Goal: Information Seeking & Learning: Learn about a topic

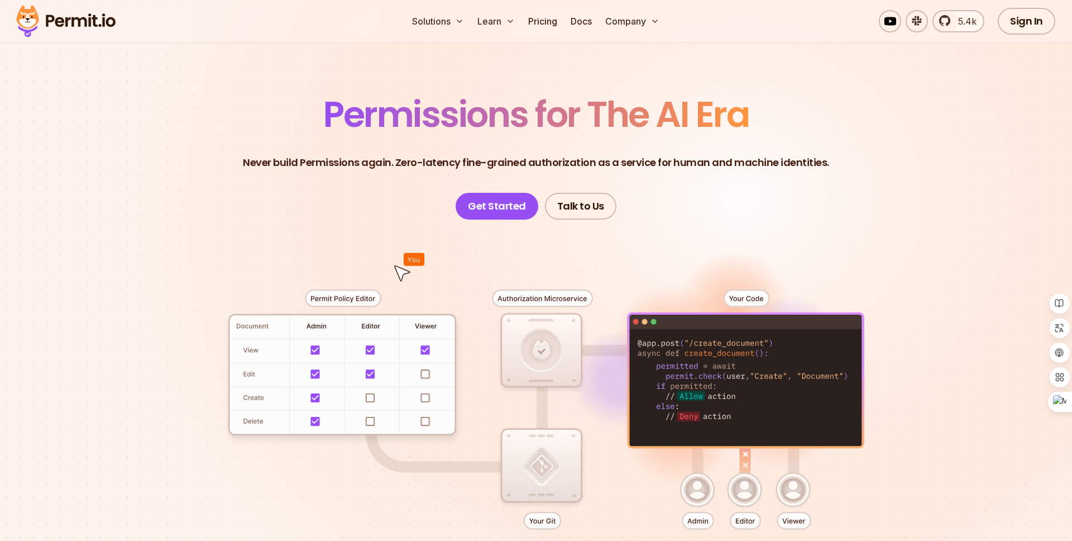
scroll to position [50, 0]
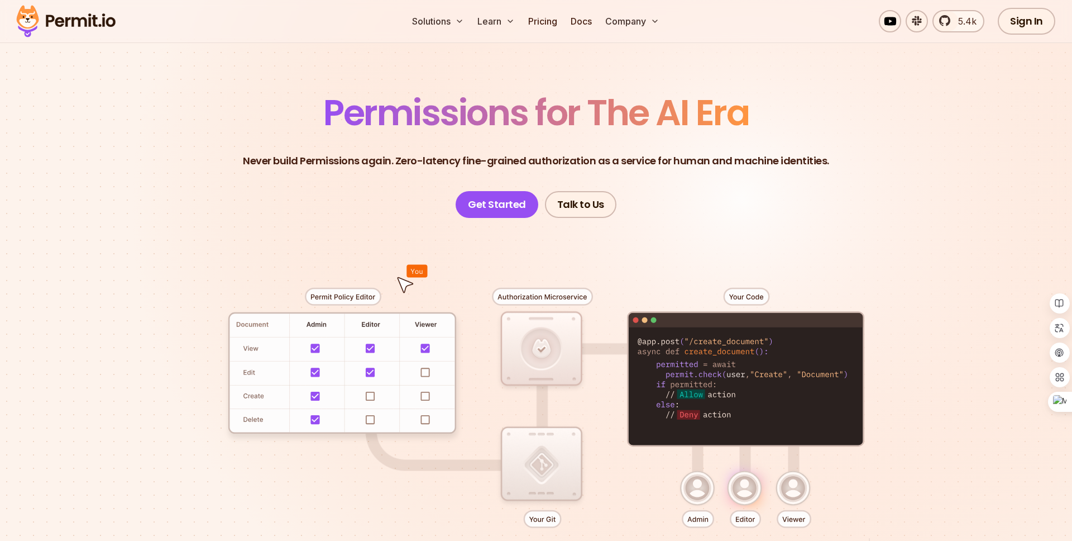
click at [353, 298] on div at bounding box center [536, 423] width 782 height 411
click at [763, 354] on div at bounding box center [536, 423] width 782 height 411
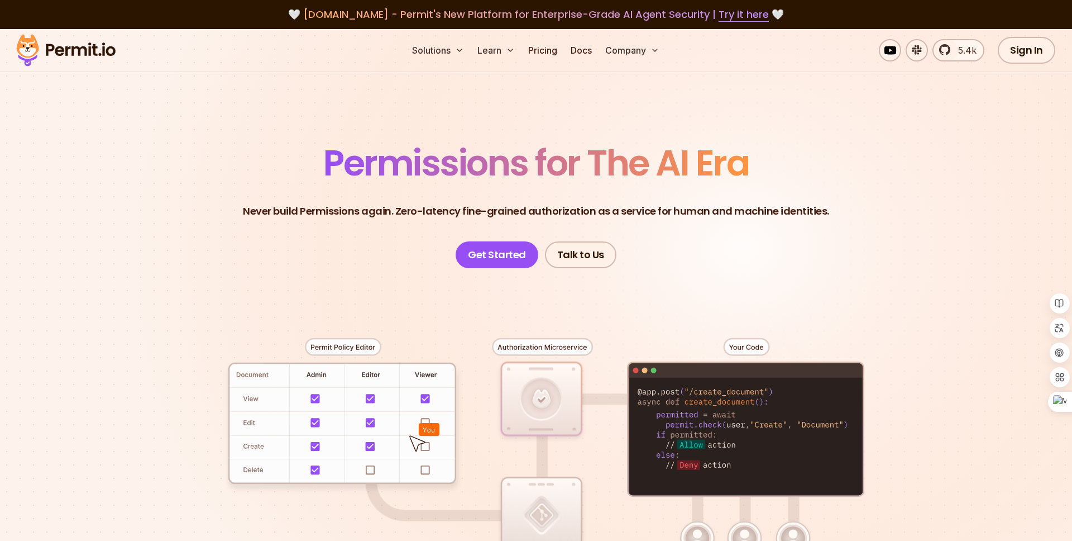
click at [411, 212] on p "Never build Permissions again. Zero-latency fine-grained authorization as a ser…" at bounding box center [536, 211] width 586 height 16
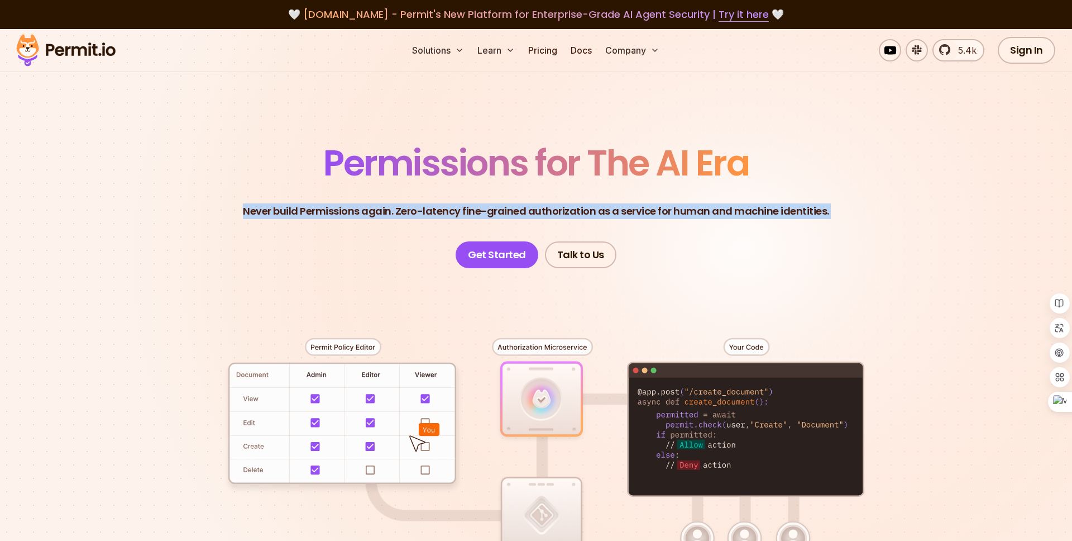
click at [400, 211] on p "Never build Permissions again. Zero-latency fine-grained authorization as a ser…" at bounding box center [536, 211] width 586 height 16
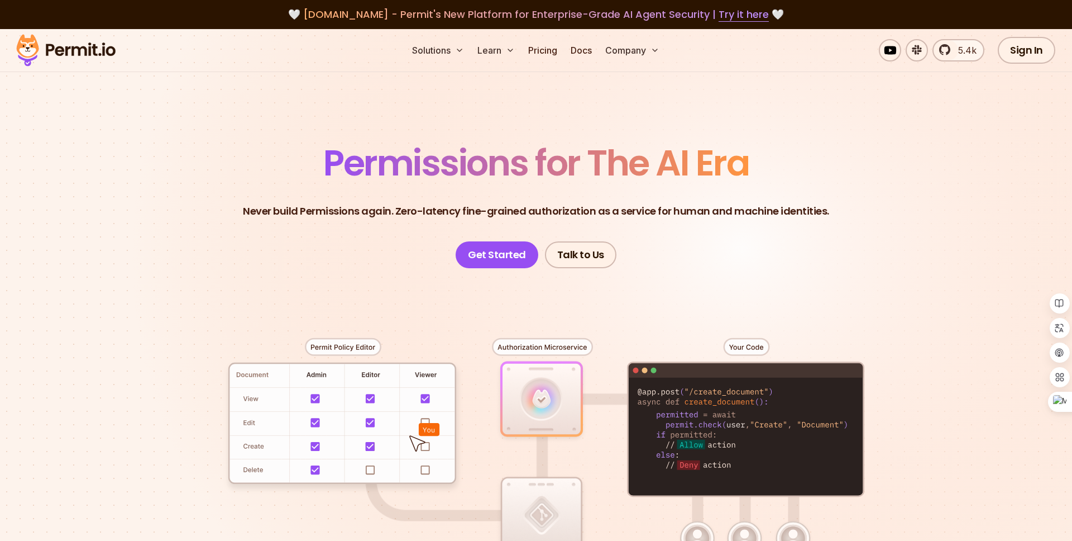
click at [400, 211] on p "Never build Permissions again. Zero-latency fine-grained authorization as a ser…" at bounding box center [536, 211] width 586 height 16
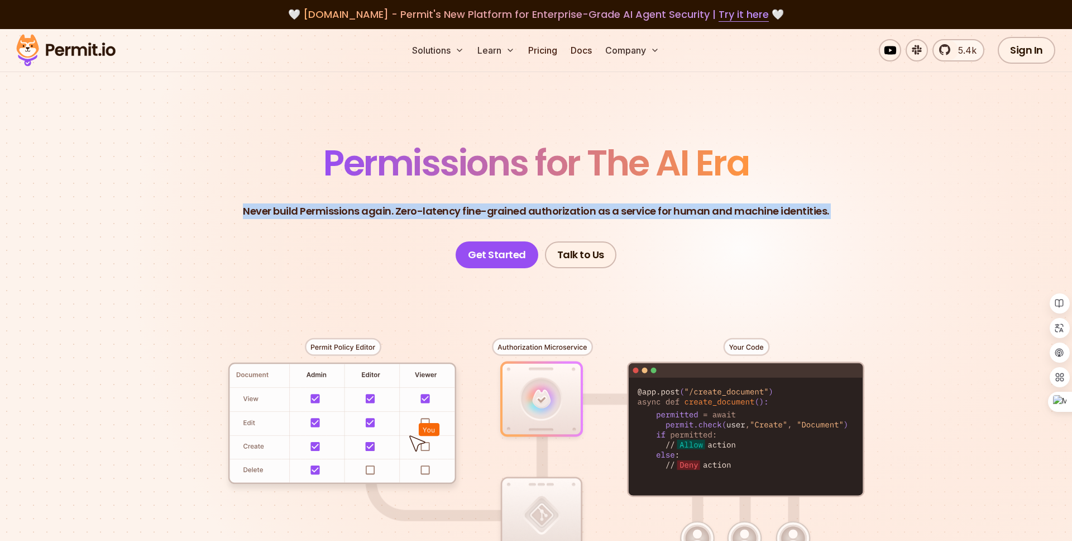
click at [428, 211] on p "Never build Permissions again. Zero-latency fine-grained authorization as a ser…" at bounding box center [536, 211] width 586 height 16
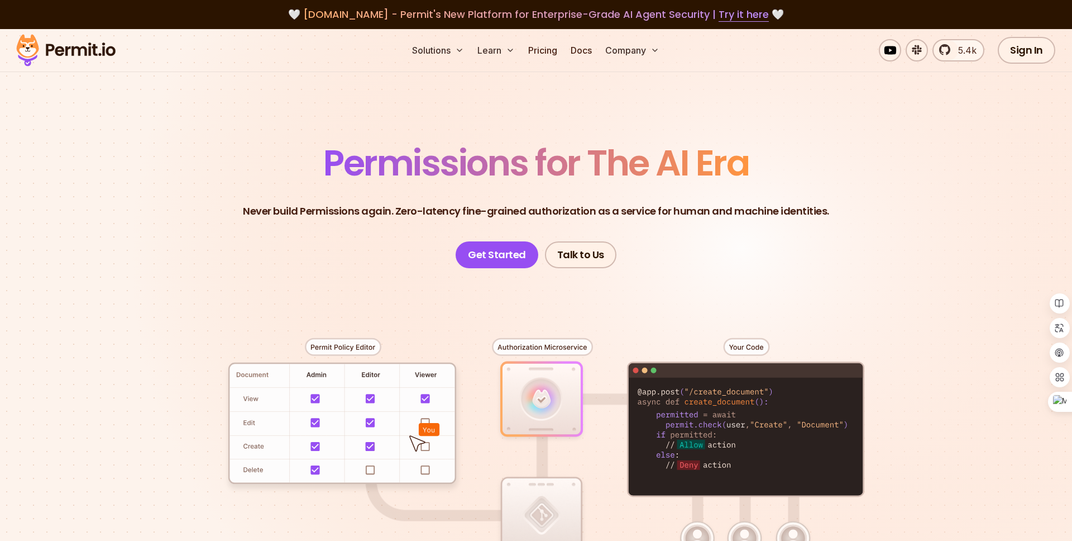
click at [428, 211] on p "Never build Permissions again. Zero-latency fine-grained authorization as a ser…" at bounding box center [536, 211] width 586 height 16
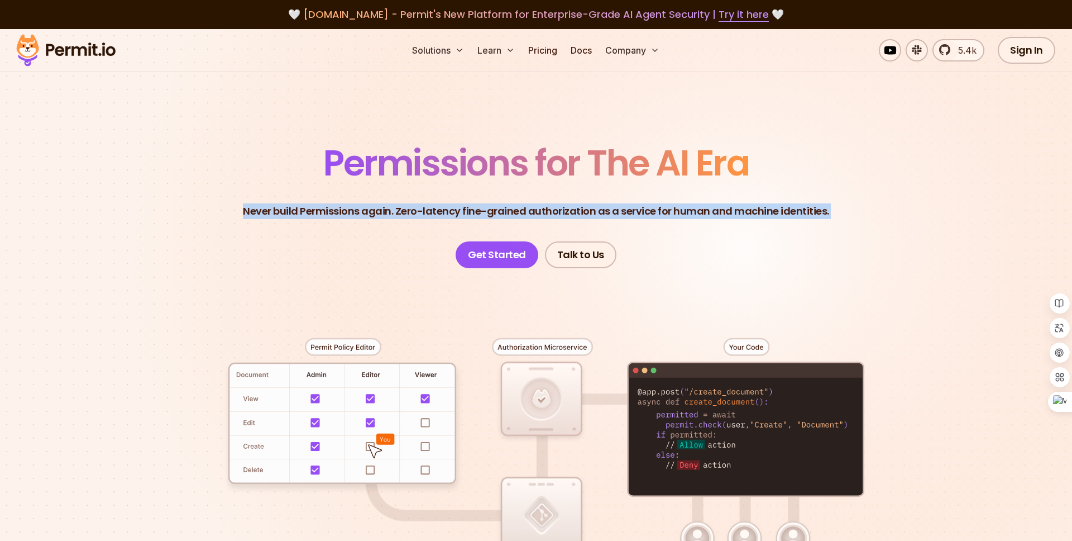
click at [320, 234] on header "Permissions for The AI Era Never build Permissions again. Zero-latency fine-gra…" at bounding box center [536, 206] width 782 height 123
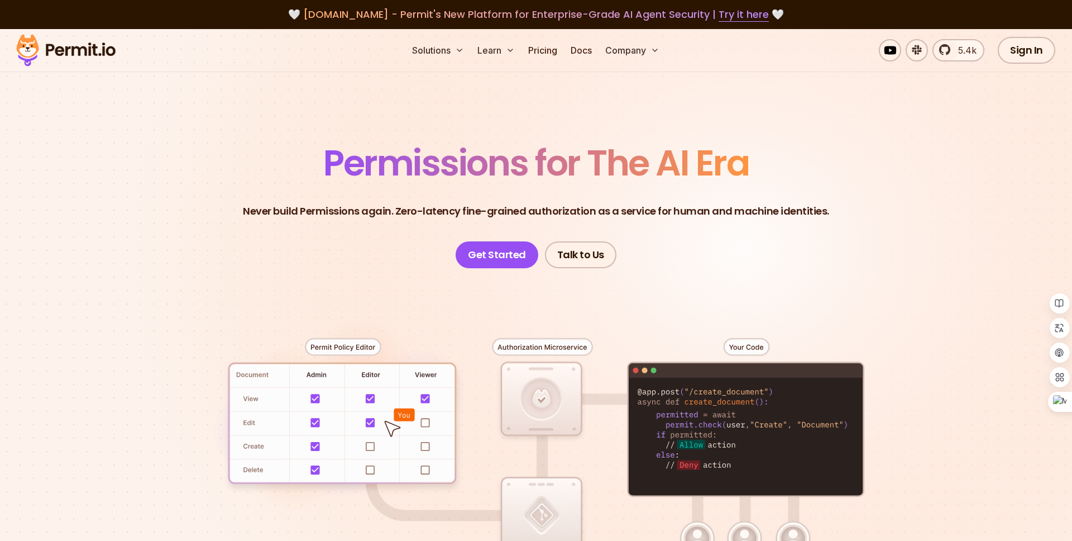
click at [343, 218] on p "Never build Permissions again. Zero-latency fine-grained authorization as a ser…" at bounding box center [536, 211] width 586 height 16
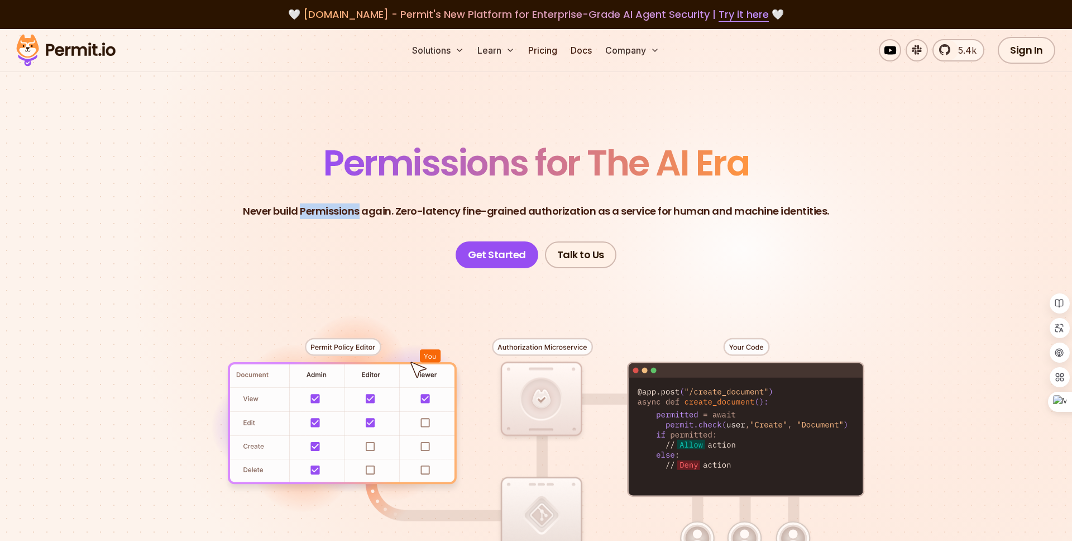
click at [343, 218] on p "Never build Permissions again. Zero-latency fine-grained authorization as a ser…" at bounding box center [536, 211] width 586 height 16
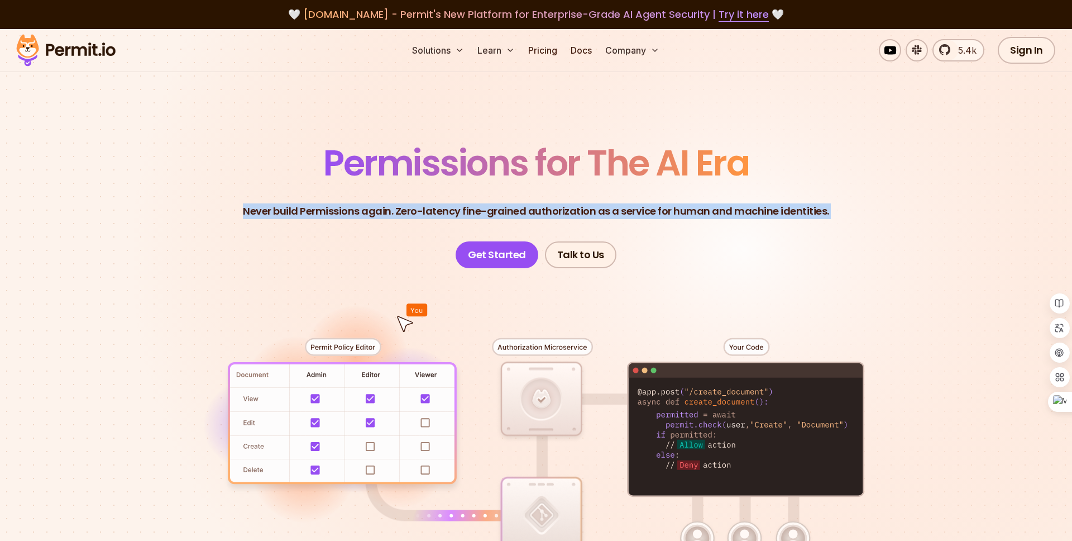
click at [290, 251] on header "Permissions for The AI Era Never build Permissions again. Zero-latency fine-gra…" at bounding box center [536, 206] width 782 height 123
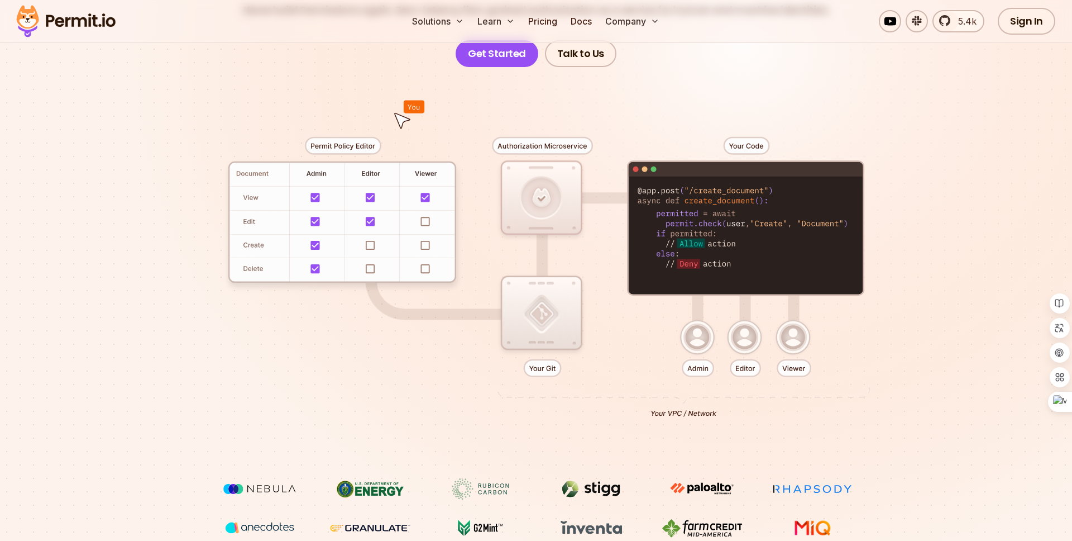
scroll to position [200, 0]
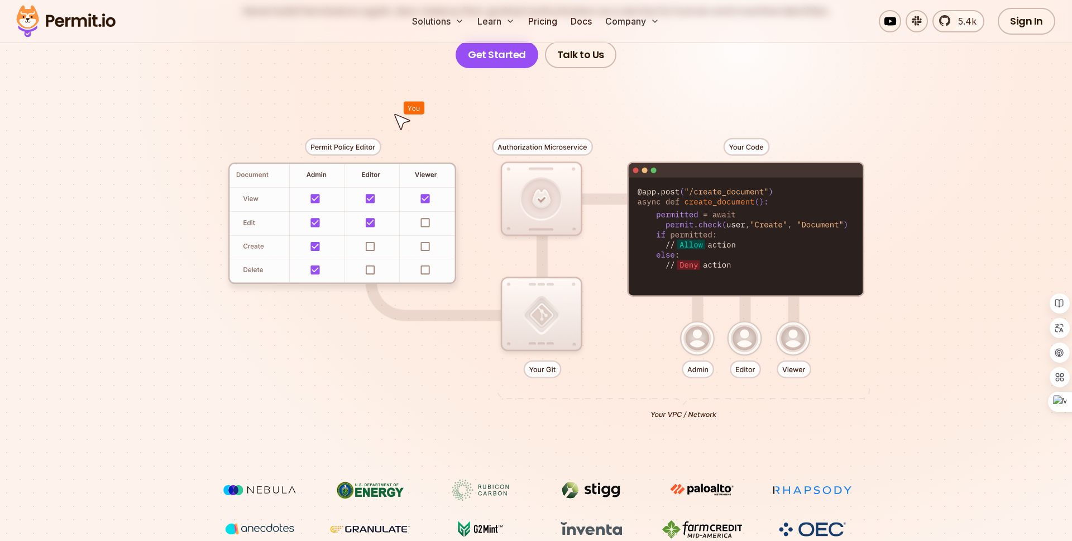
click at [342, 149] on div at bounding box center [536, 273] width 782 height 411
click at [320, 98] on div at bounding box center [536, 273] width 782 height 411
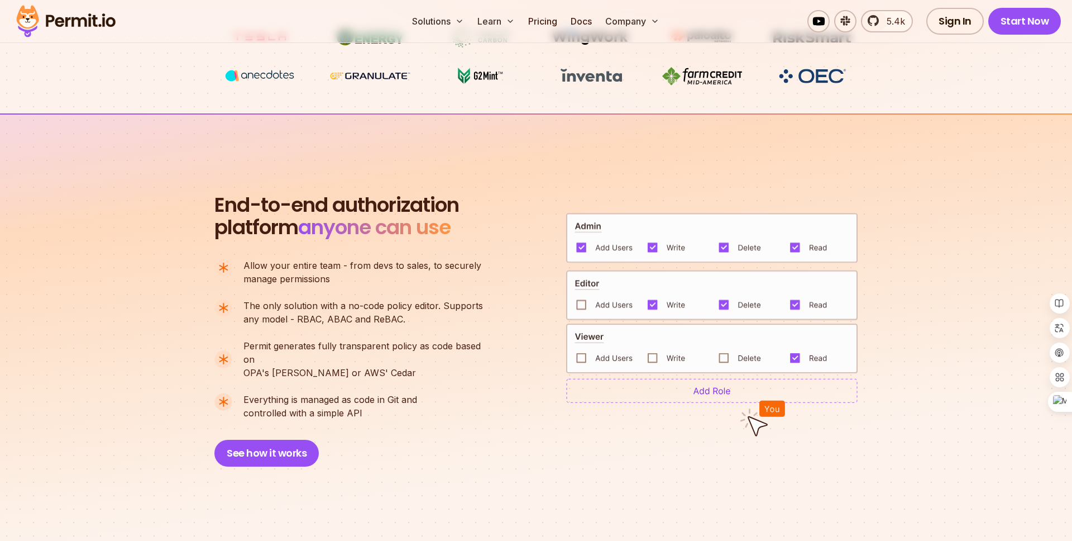
scroll to position [0, 0]
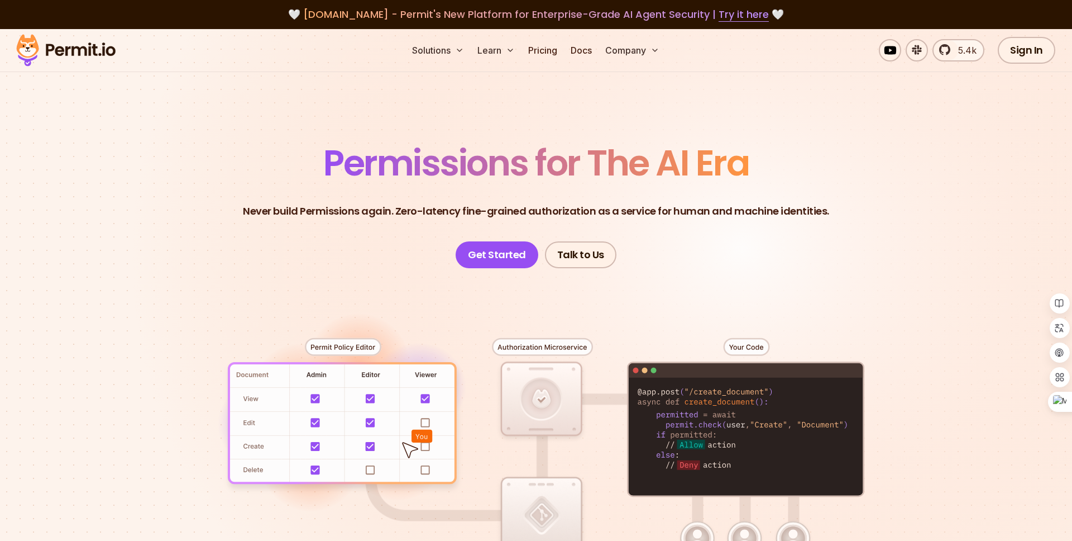
click at [678, 20] on span "agent.security - Permit's New Platform for Enterprise-Grade AI Agent Security |…" at bounding box center [536, 14] width 466 height 14
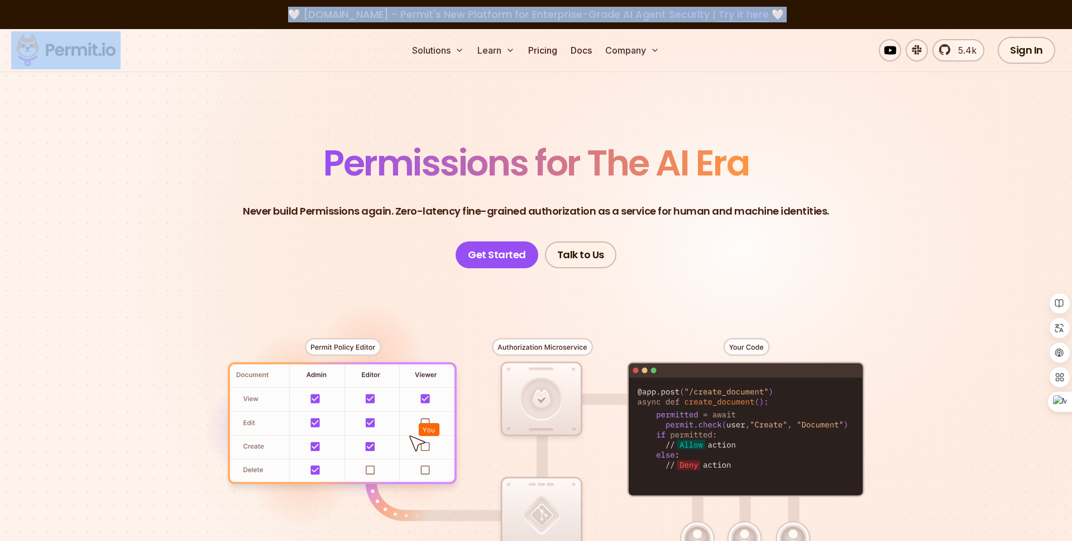
click at [641, 18] on span "agent.security - Permit's New Platform for Enterprise-Grade AI Agent Security |…" at bounding box center [536, 14] width 466 height 14
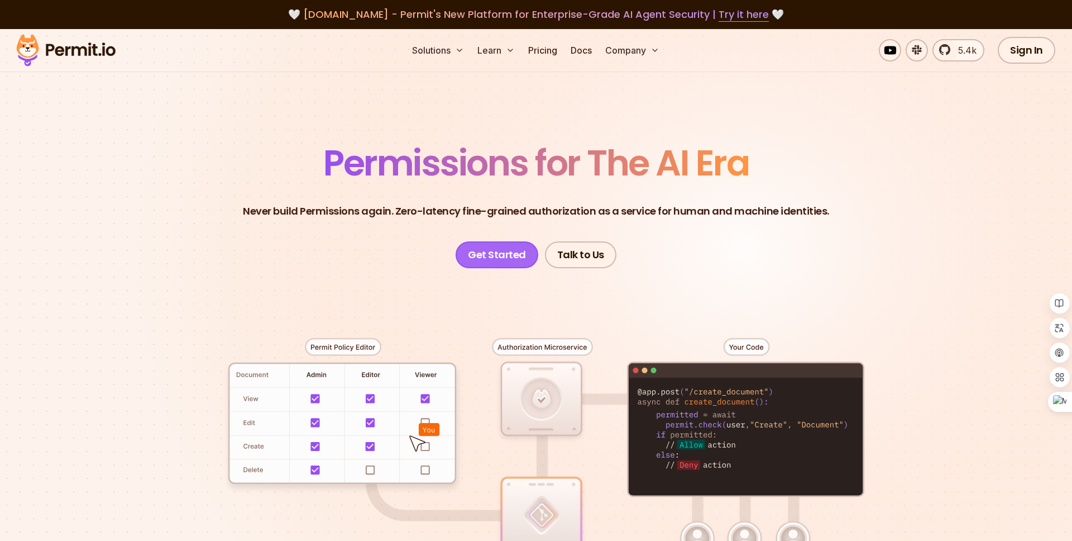
click at [509, 254] on link "Get Started" at bounding box center [497, 254] width 83 height 27
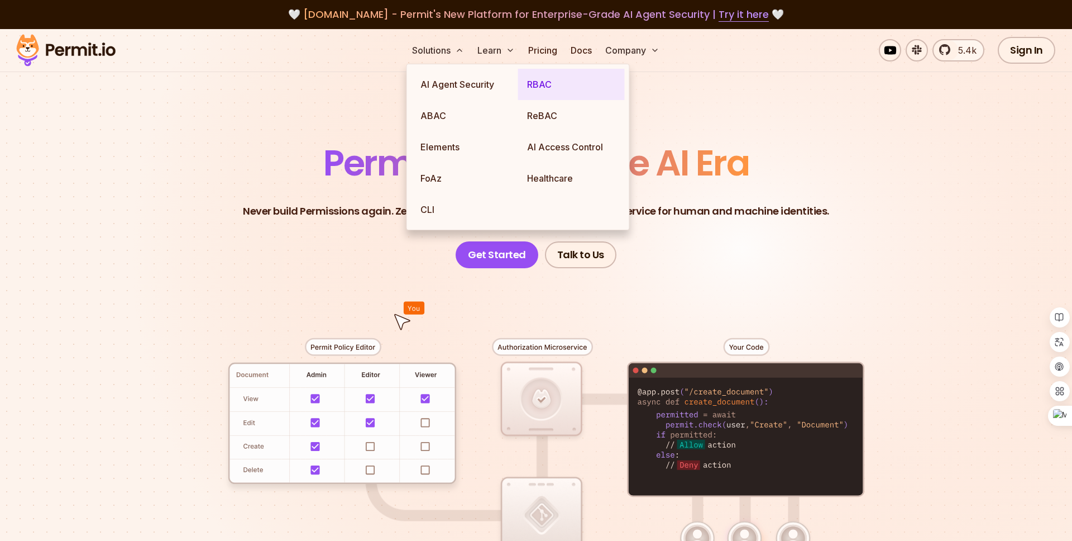
click at [524, 88] on link "RBAC" at bounding box center [571, 84] width 107 height 31
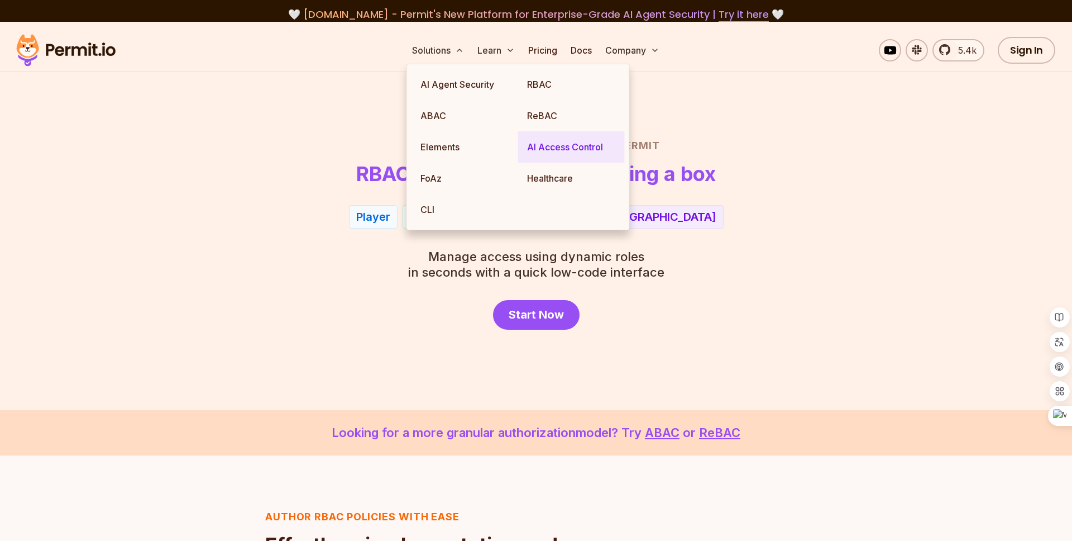
click at [556, 149] on link "AI Access Control" at bounding box center [571, 146] width 107 height 31
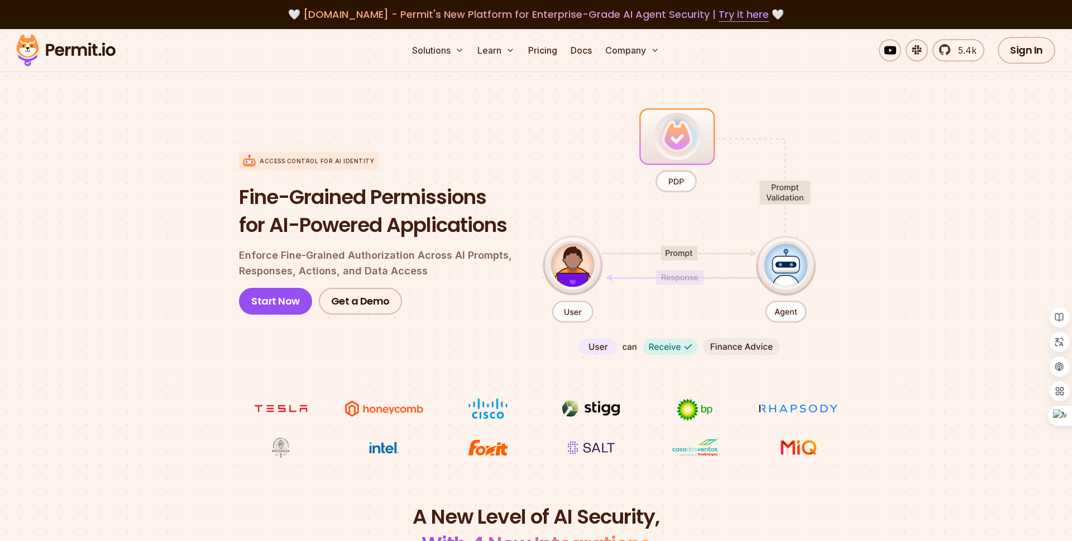
click at [269, 214] on h1 "Fine-Grained Permissions for AI-Powered Applications" at bounding box center [382, 210] width 286 height 55
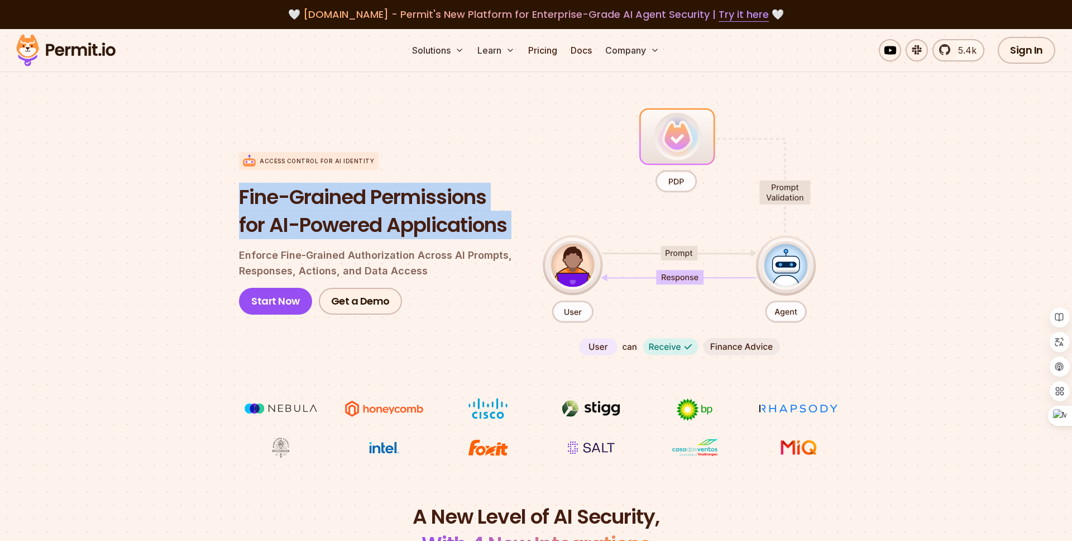
click at [243, 217] on h1 "Fine-Grained Permissions for AI-Powered Applications" at bounding box center [382, 210] width 286 height 55
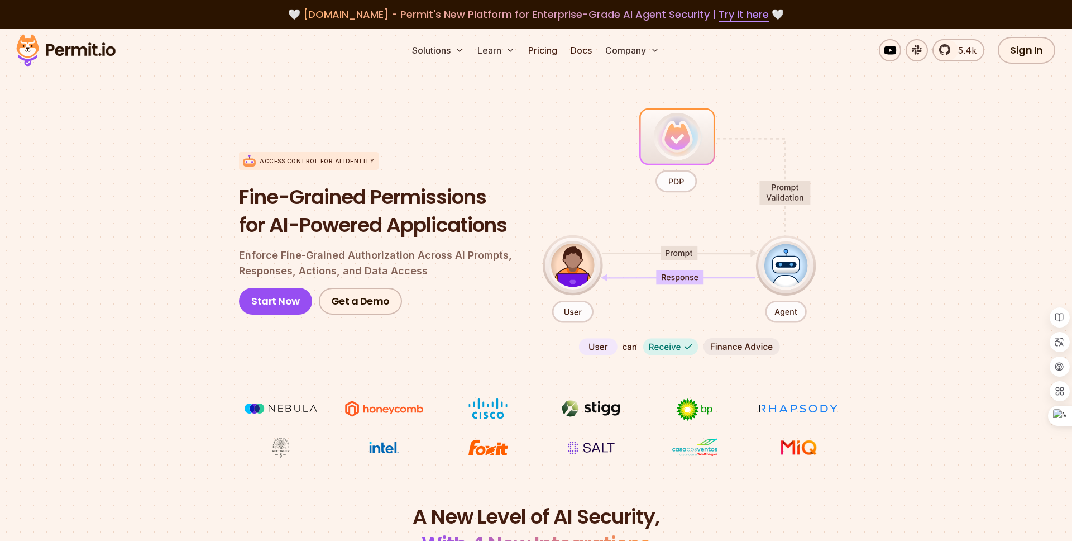
click at [129, 262] on section "Access control for AI Identity Fine-Grained Permissions for AI-Powered Applicat…" at bounding box center [536, 281] width 1072 height 442
click at [379, 213] on h1 "Fine-Grained Permissions for AI-Powered Applications" at bounding box center [382, 210] width 286 height 55
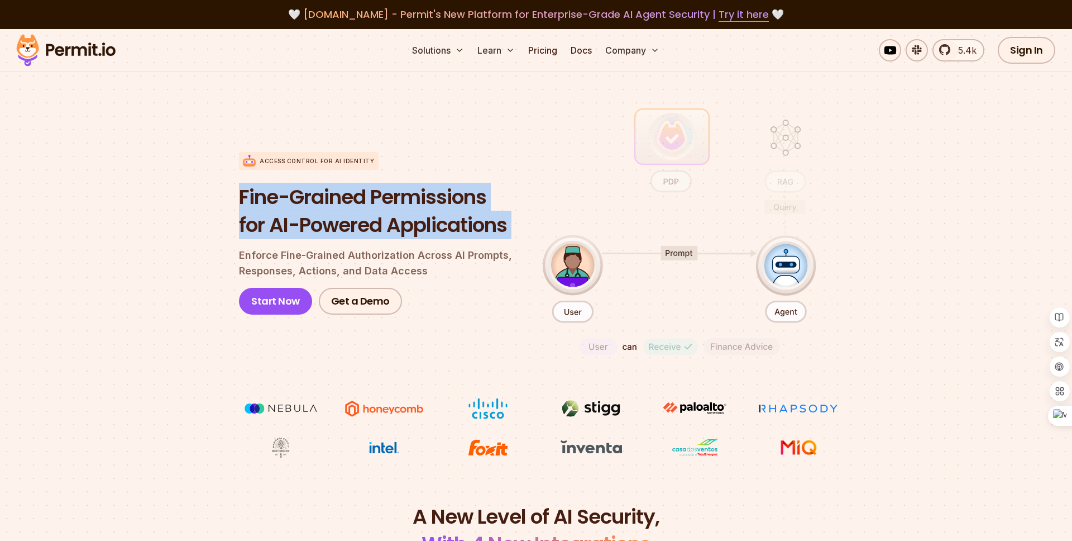
click at [322, 211] on h1 "Fine-Grained Permissions for AI-Powered Applications" at bounding box center [382, 210] width 286 height 55
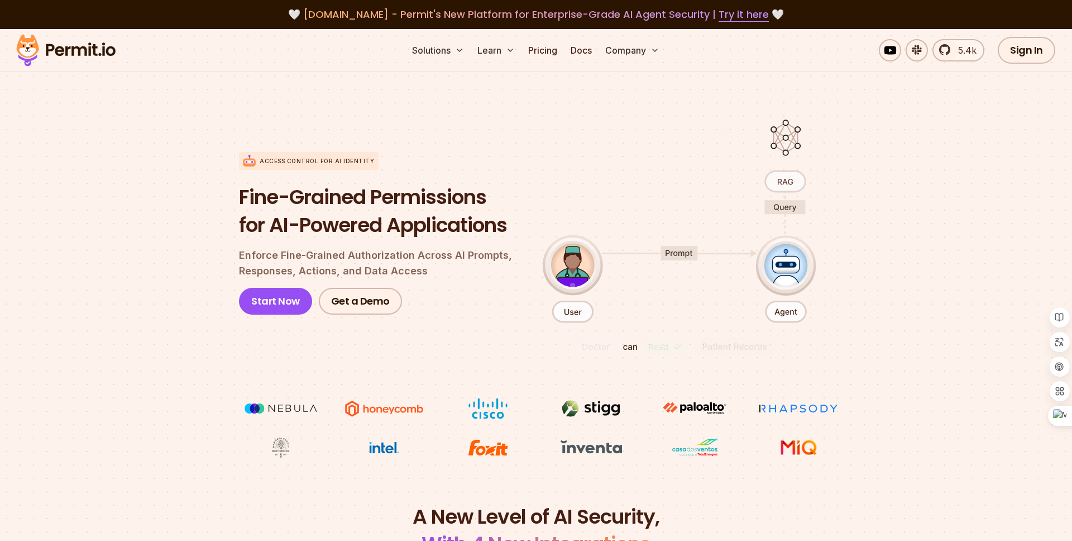
click at [322, 211] on h1 "Fine-Grained Permissions for AI-Powered Applications" at bounding box center [382, 210] width 286 height 55
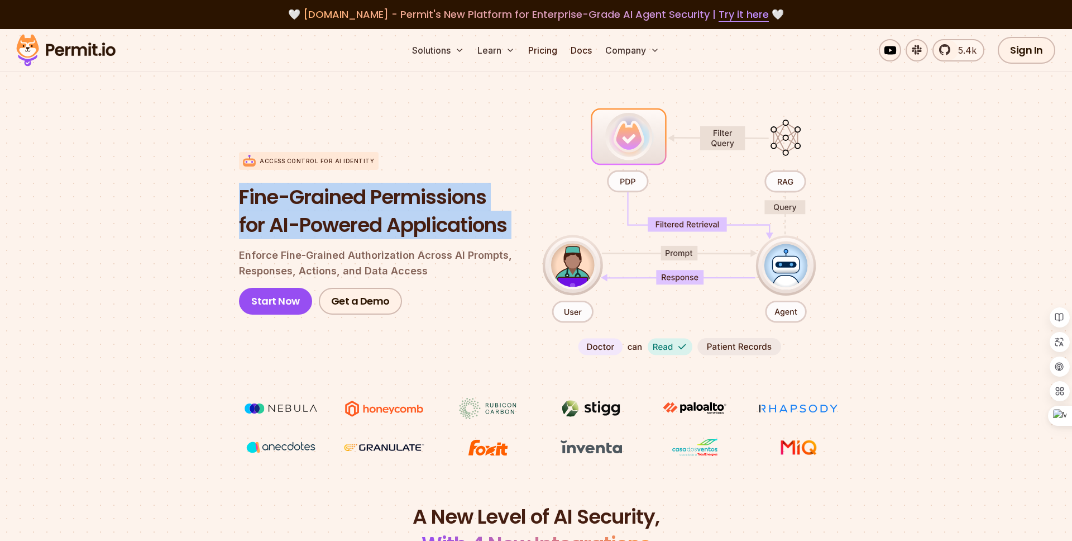
click at [156, 309] on section "Access control for AI Identity Fine-Grained Permissions for AI-Powered Applicat…" at bounding box center [536, 281] width 1072 height 442
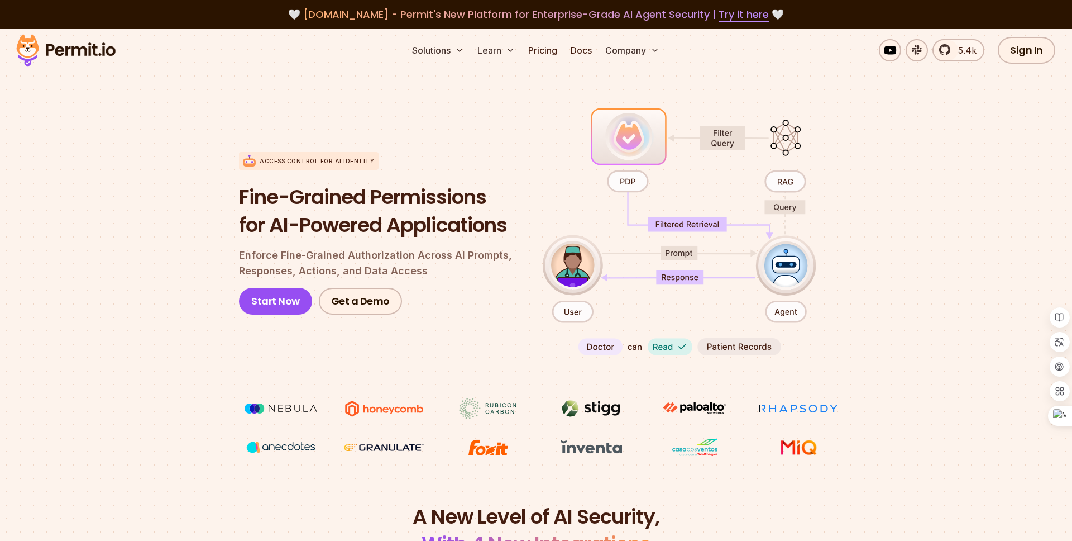
click at [272, 268] on p "Enforce Fine-Grained Authorization Across AI Prompts, Responses, Actions, and D…" at bounding box center [382, 262] width 286 height 31
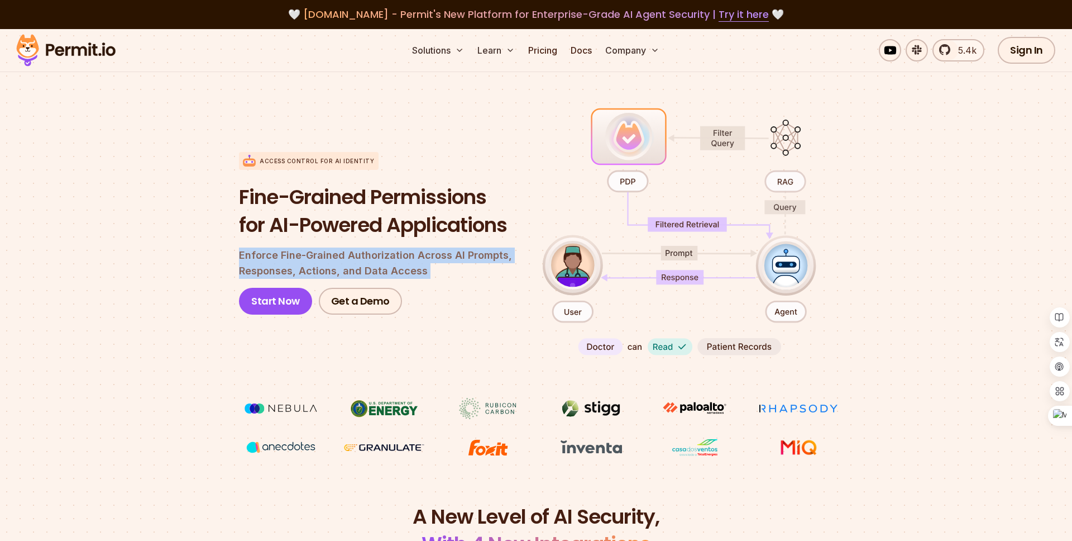
click at [192, 296] on section "Access control for AI Identity Fine-Grained Permissions for AI-Powered Applicat…" at bounding box center [536, 281] width 1072 height 442
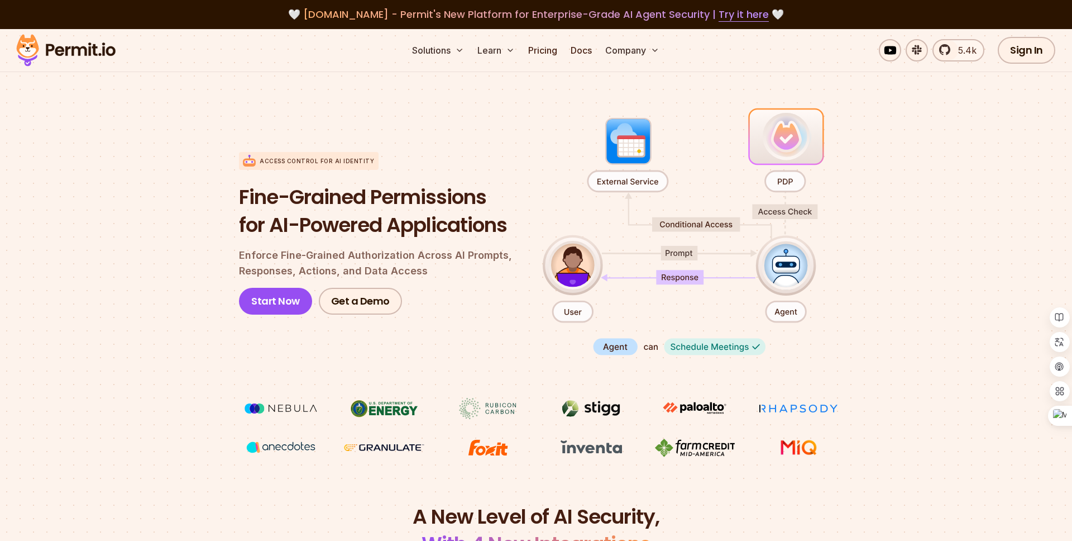
click at [753, 347] on div "Access control for AI Identity Fine-Grained Permissions for AI-Powered Applicat…" at bounding box center [536, 233] width 594 height 257
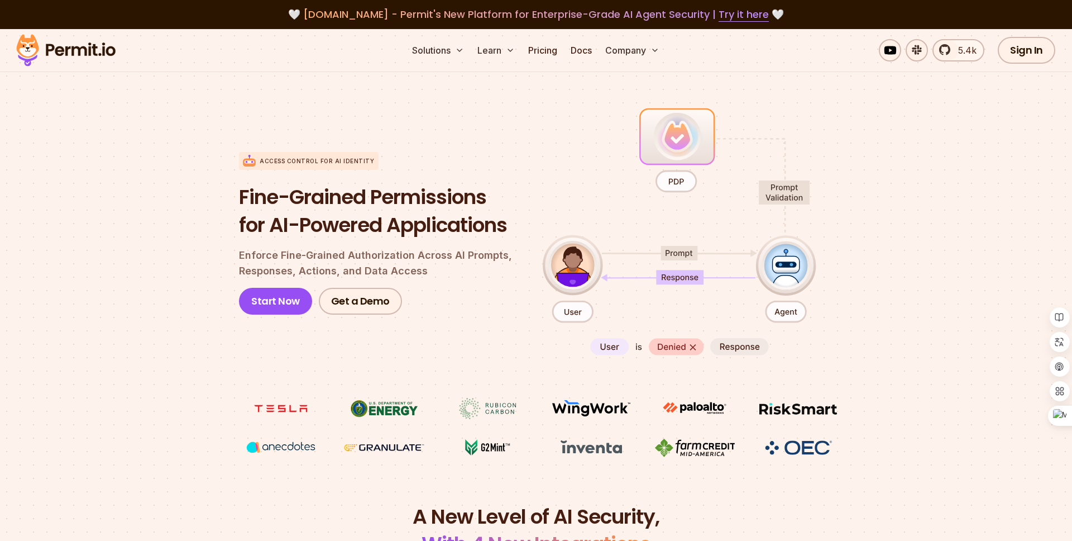
click at [674, 182] on div "Access control for AI Identity Fine-Grained Permissions for AI-Powered Applicat…" at bounding box center [536, 233] width 594 height 257
click at [706, 173] on div "Access control for AI Identity Fine-Grained Permissions for AI-Powered Applicat…" at bounding box center [536, 233] width 594 height 257
click at [677, 180] on div "Access control for AI Identity Fine-Grained Permissions for AI-Powered Applicat…" at bounding box center [536, 233] width 594 height 257
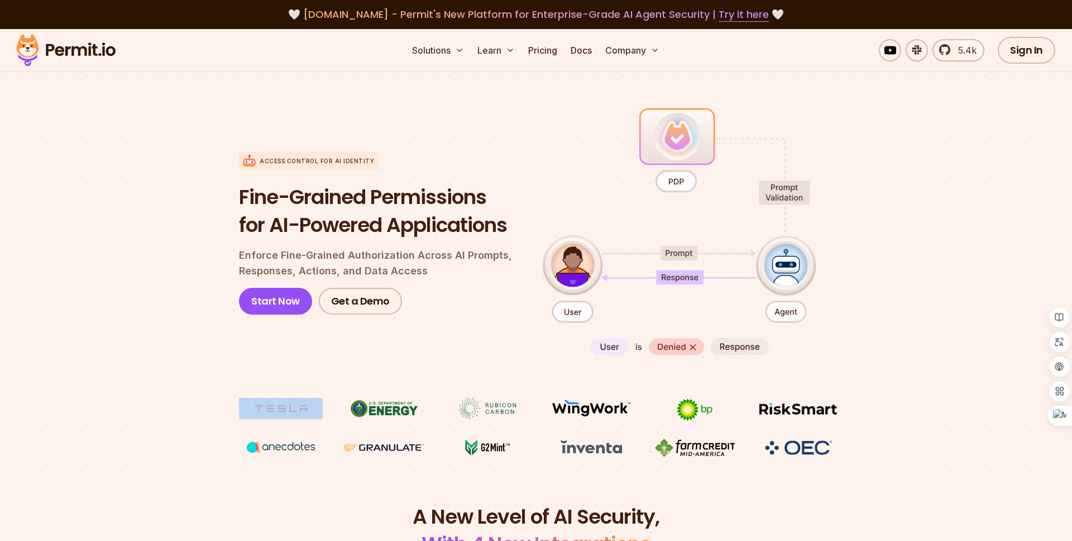
click at [677, 180] on div "Access control for AI Identity Fine-Grained Permissions for AI-Powered Applicat…" at bounding box center [536, 233] width 594 height 257
click at [720, 166] on div "Access control for AI Identity Fine-Grained Permissions for AI-Powered Applicat…" at bounding box center [536, 233] width 594 height 257
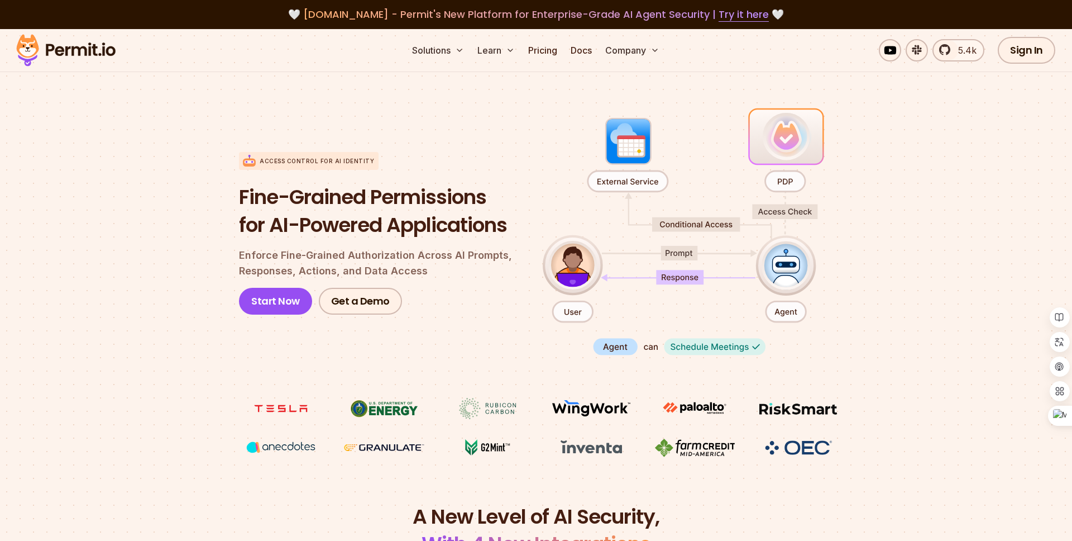
click at [347, 273] on p "Enforce Fine-Grained Authorization Across AI Prompts, Responses, Actions, and D…" at bounding box center [382, 262] width 286 height 31
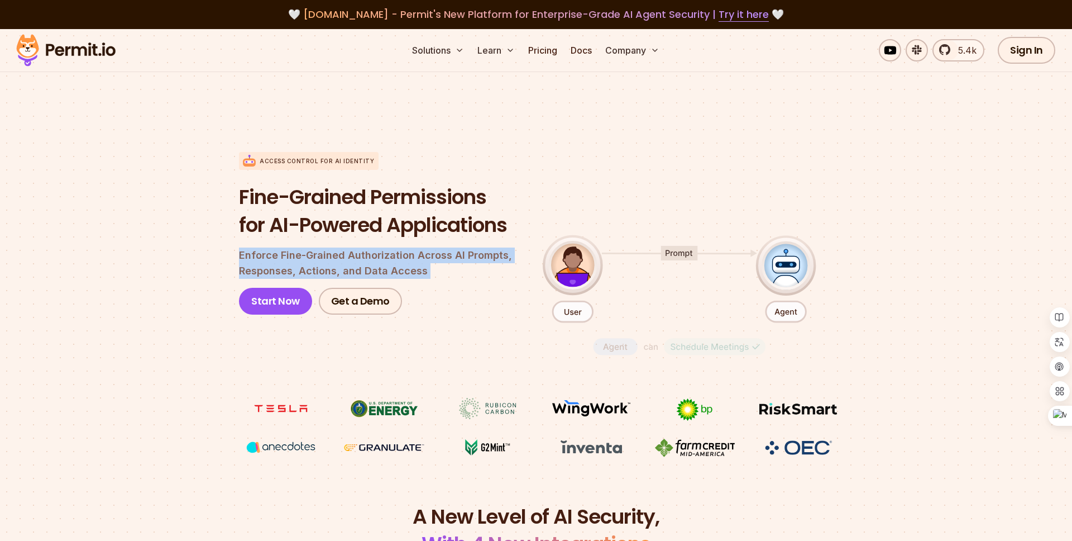
click at [313, 269] on p "Enforce Fine-Grained Authorization Across AI Prompts, Responses, Actions, and D…" at bounding box center [382, 262] width 286 height 31
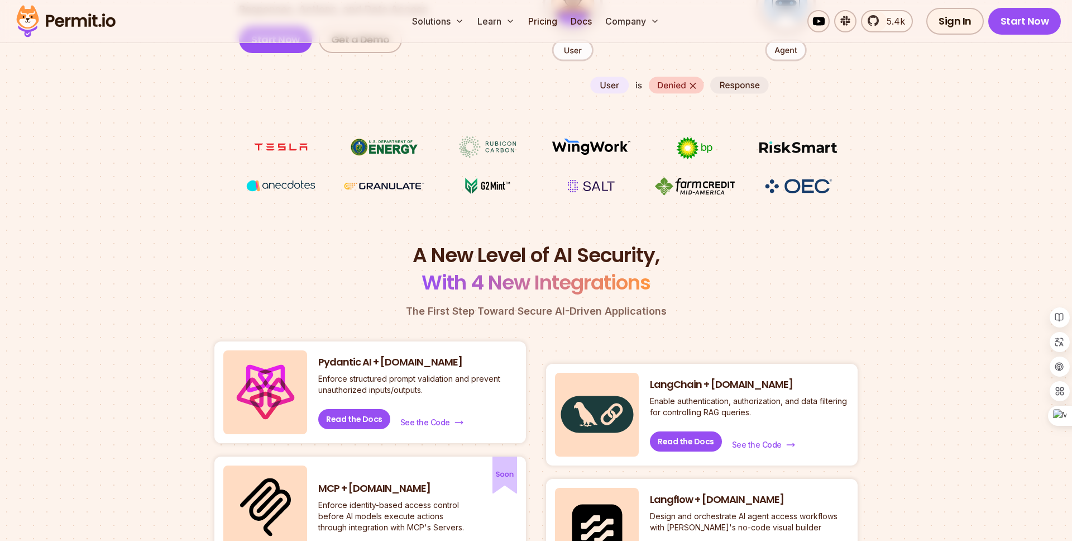
scroll to position [261, 0]
click at [484, 261] on h2 "A New Level of AI Security, With 4 New Integrations" at bounding box center [535, 269] width 643 height 55
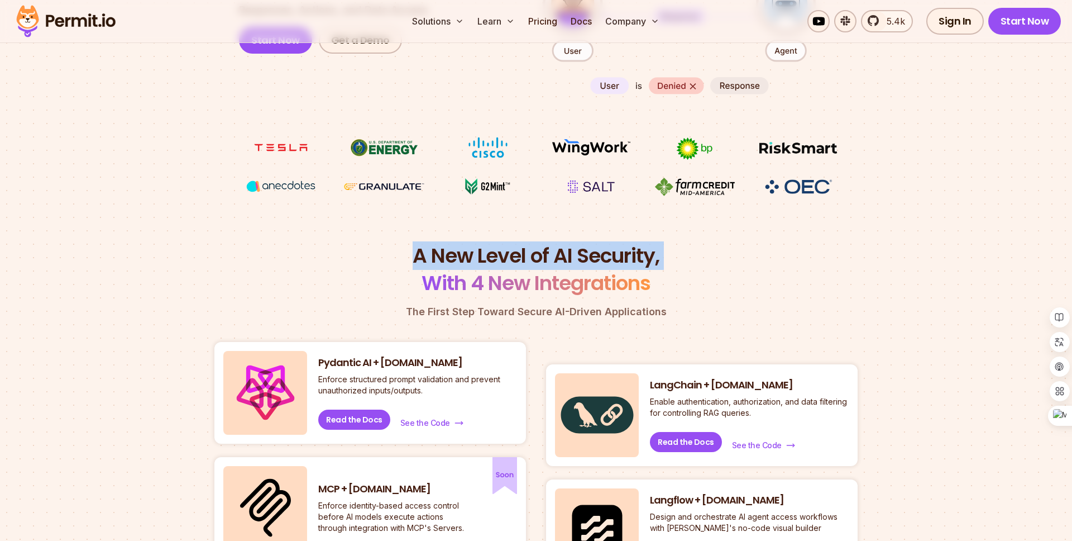
click at [515, 258] on h2 "A New Level of AI Security, With 4 New Integrations" at bounding box center [535, 269] width 643 height 55
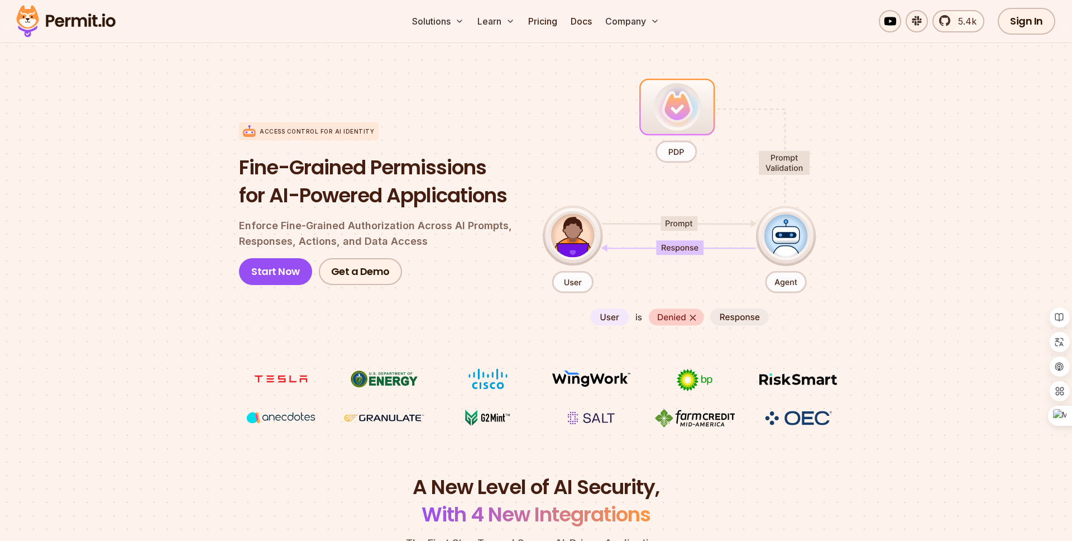
scroll to position [0, 0]
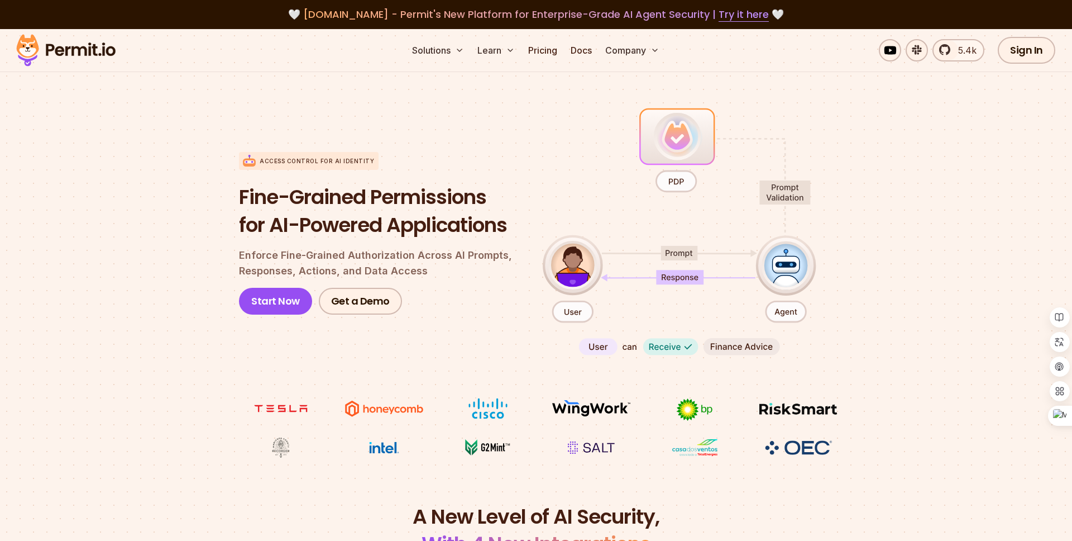
click at [404, 265] on p "Enforce Fine-Grained Authorization Across AI Prompts, Responses, Actions, and D…" at bounding box center [382, 262] width 286 height 31
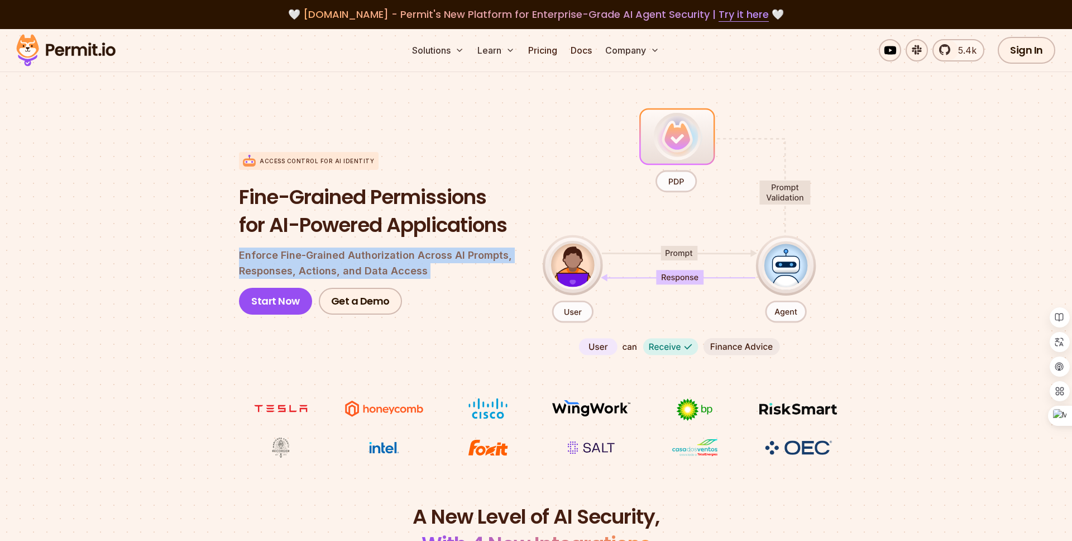
click at [367, 265] on p "Enforce Fine-Grained Authorization Across AI Prompts, Responses, Actions, and D…" at bounding box center [382, 262] width 286 height 31
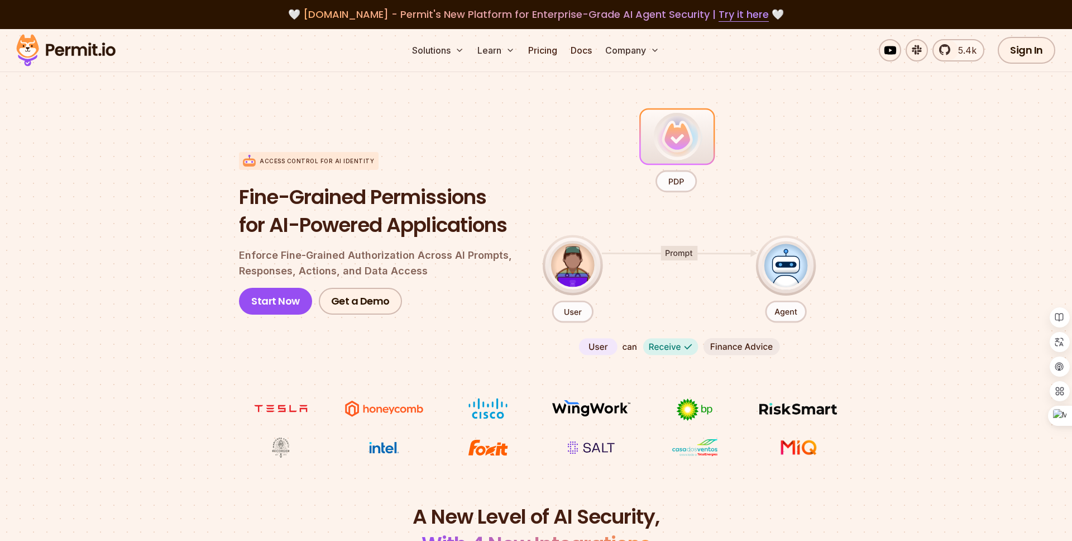
click at [365, 198] on h1 "Fine-Grained Permissions for AI-Powered Applications" at bounding box center [382, 210] width 286 height 55
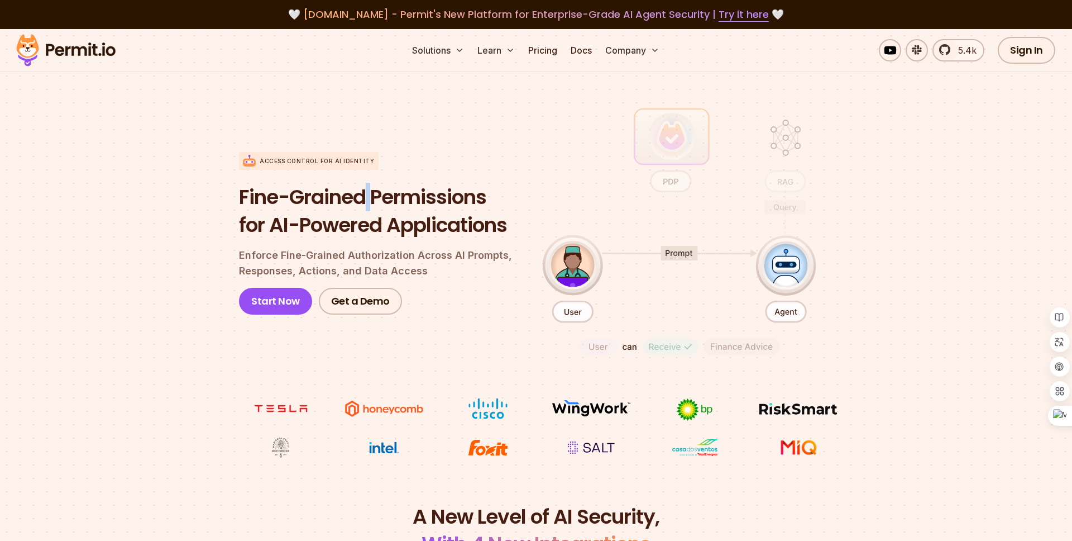
click at [365, 198] on h1 "Fine-Grained Permissions for AI-Powered Applications" at bounding box center [382, 210] width 286 height 55
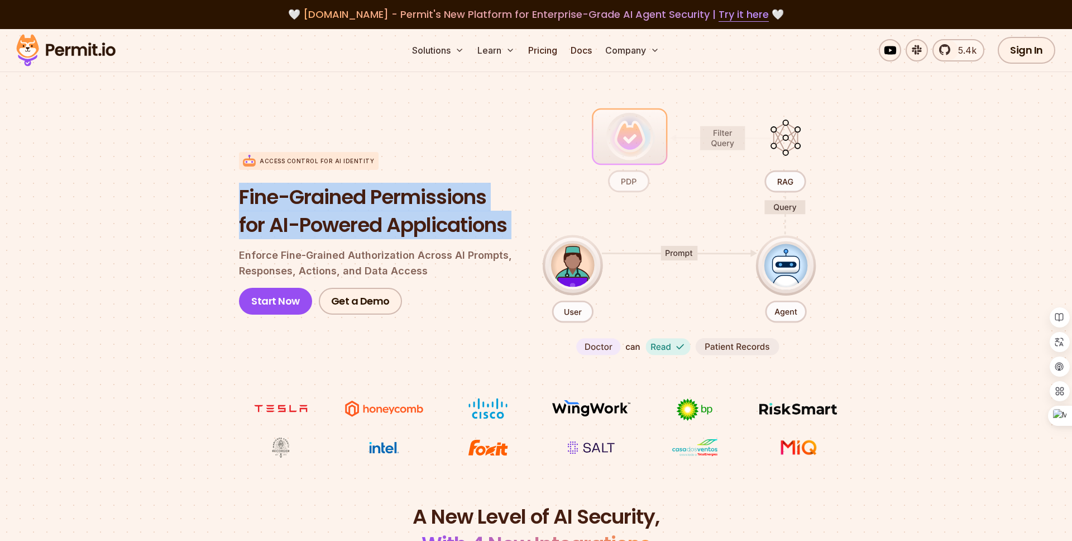
click at [323, 224] on h1 "Fine-Grained Permissions for AI-Powered Applications" at bounding box center [382, 210] width 286 height 55
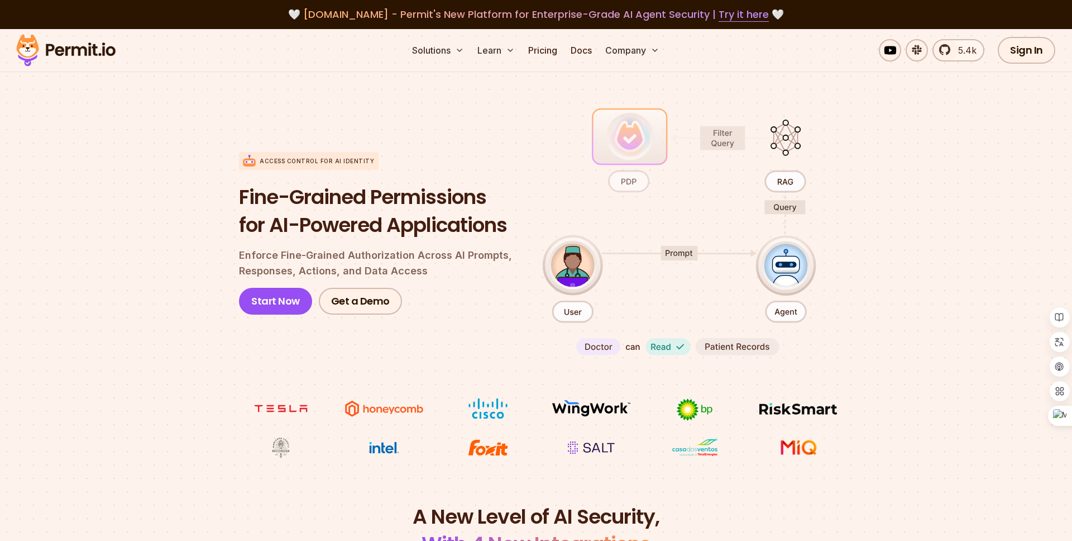
click at [323, 224] on h1 "Fine-Grained Permissions for AI-Powered Applications" at bounding box center [382, 210] width 286 height 55
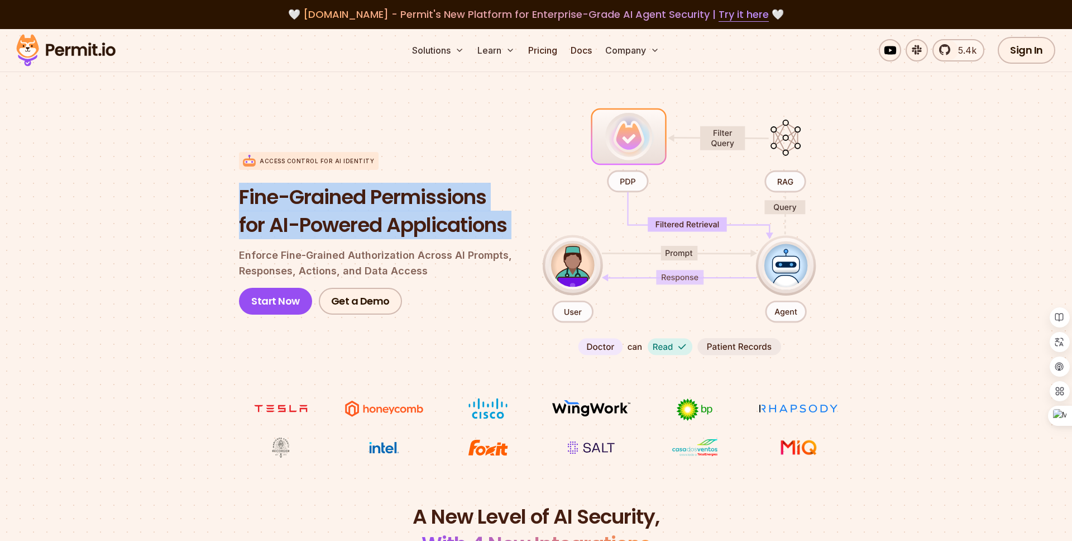
click at [160, 261] on section "Access control for AI Identity Fine-Grained Permissions for AI-Powered Applicat…" at bounding box center [536, 281] width 1072 height 442
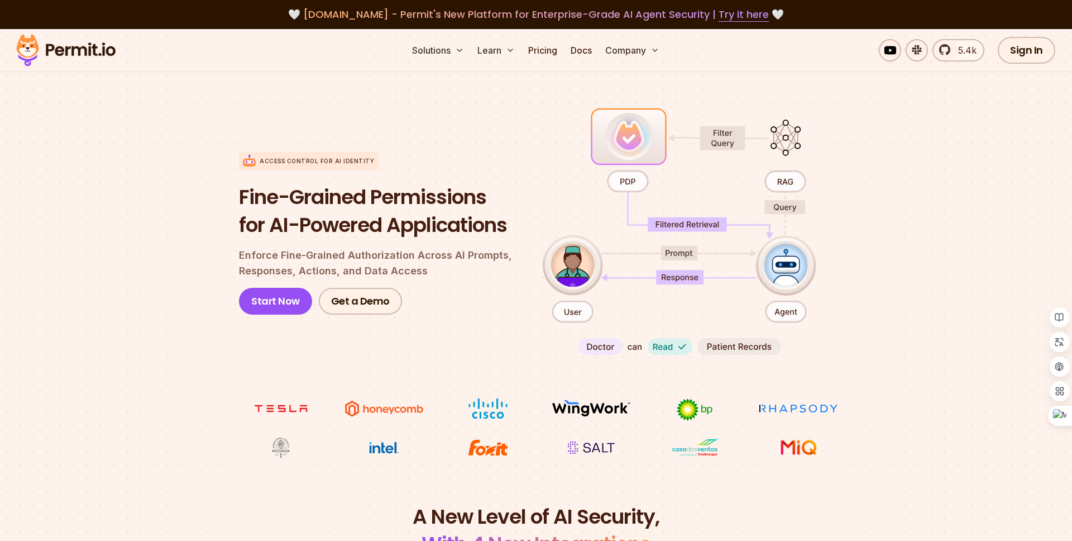
click at [294, 215] on h1 "Fine-Grained Permissions for AI-Powered Applications" at bounding box center [382, 210] width 286 height 55
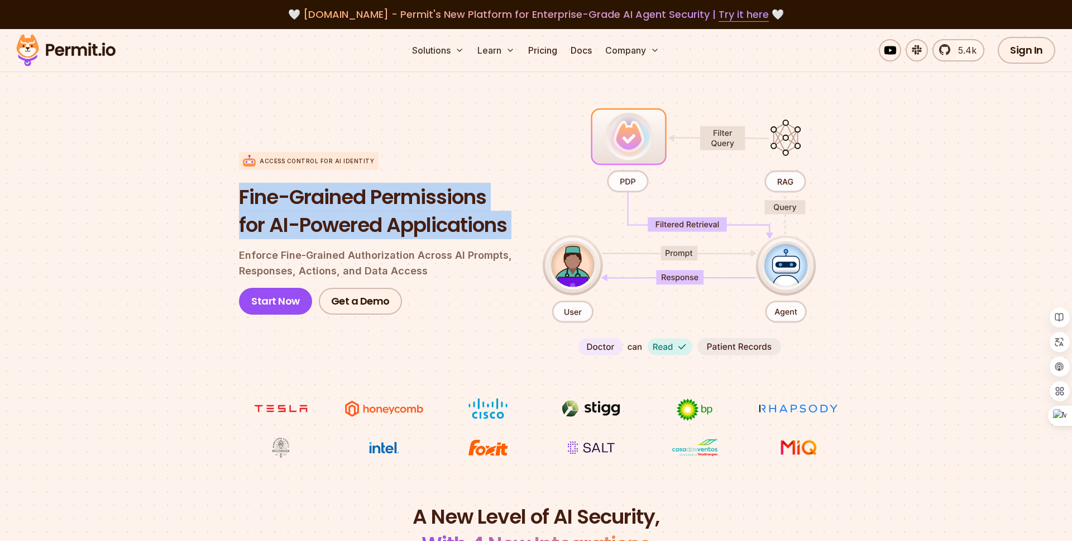
click at [266, 217] on h1 "Fine-Grained Permissions for AI-Powered Applications" at bounding box center [382, 210] width 286 height 55
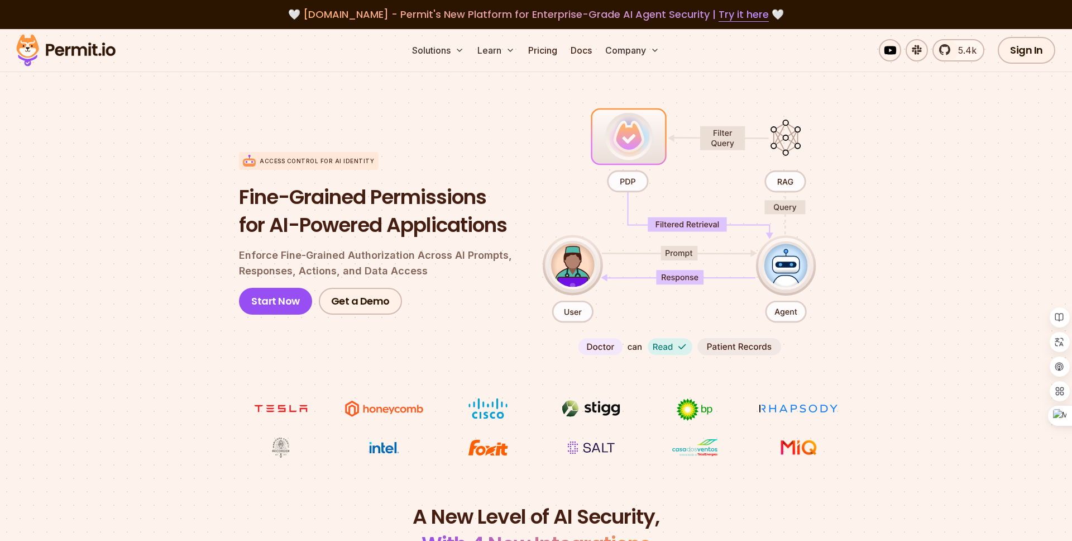
click at [295, 161] on p "Access control for AI Identity" at bounding box center [317, 161] width 114 height 8
click at [331, 120] on div "Access control for AI Identity Fine-Grained Permissions for AI-Powered Applicat…" at bounding box center [382, 233] width 286 height 257
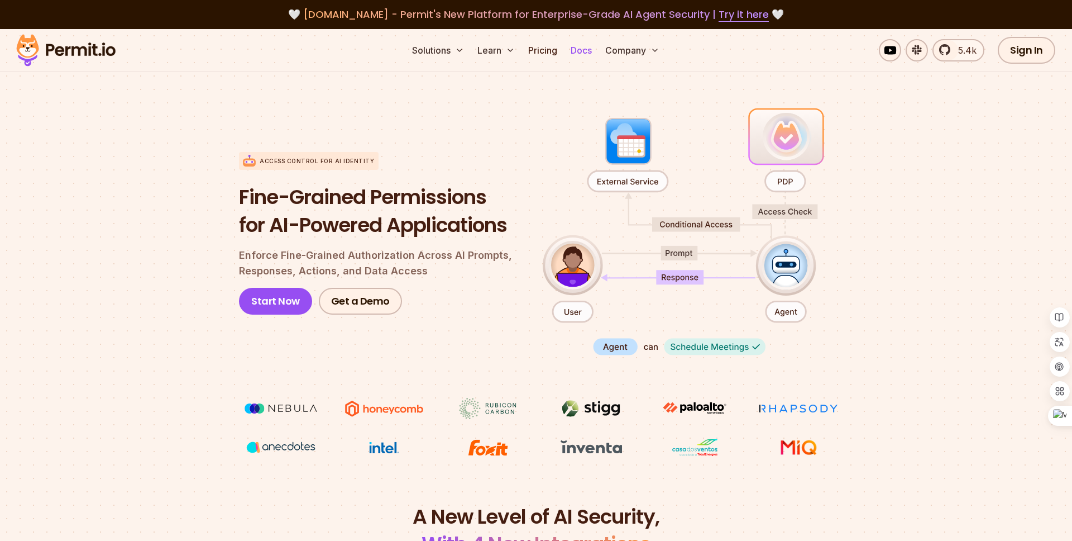
click at [581, 49] on link "Docs" at bounding box center [581, 50] width 30 height 22
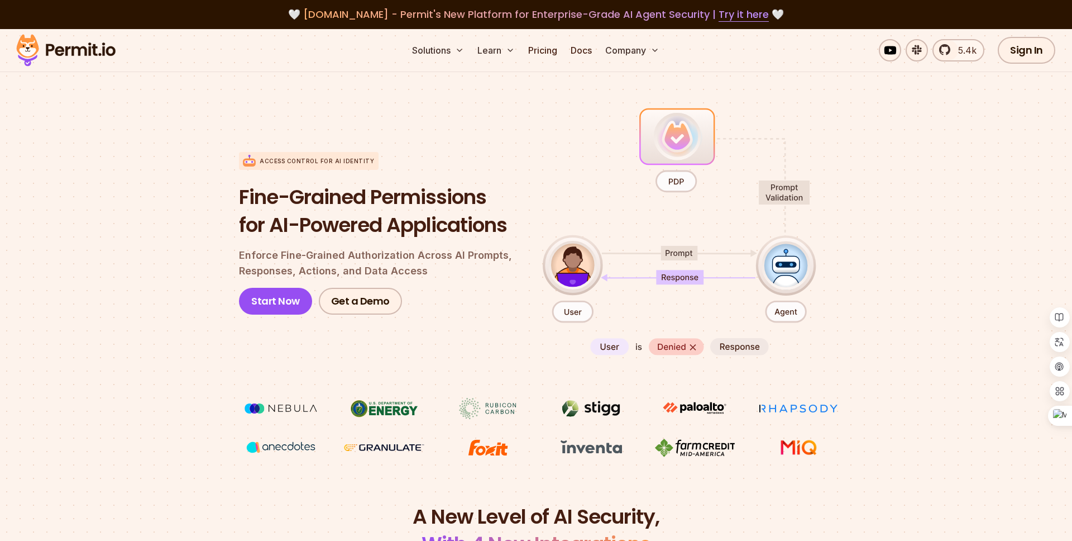
click at [681, 275] on div "Access control for AI Identity Fine-Grained Permissions for AI-Powered Applicat…" at bounding box center [536, 233] width 594 height 257
click at [924, 297] on section "Access control for AI Identity Fine-Grained Permissions for AI-Powered Applicat…" at bounding box center [536, 281] width 1072 height 442
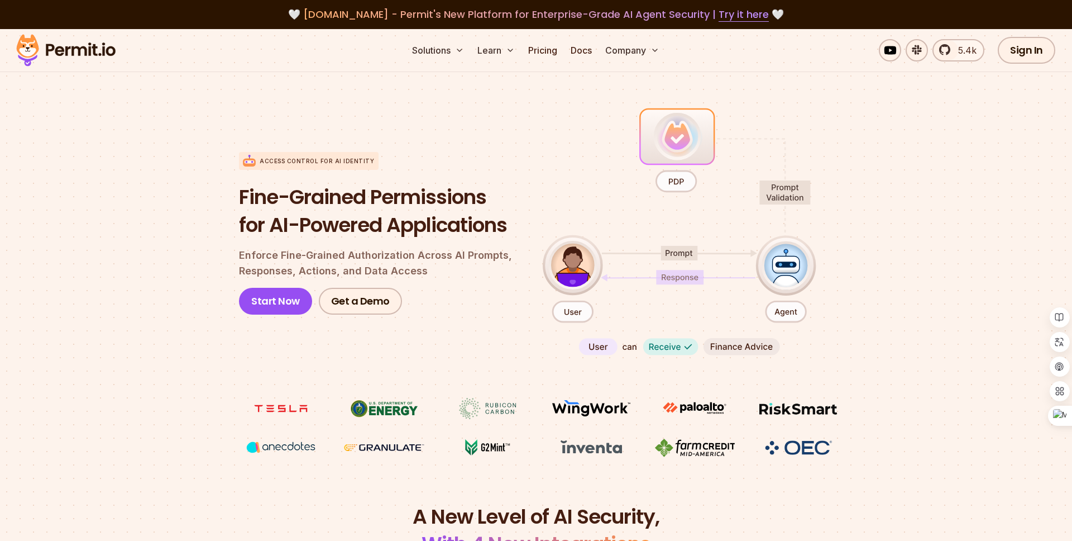
click at [673, 184] on div "Access control for AI Identity Fine-Grained Permissions for AI-Powered Applicat…" at bounding box center [536, 233] width 594 height 257
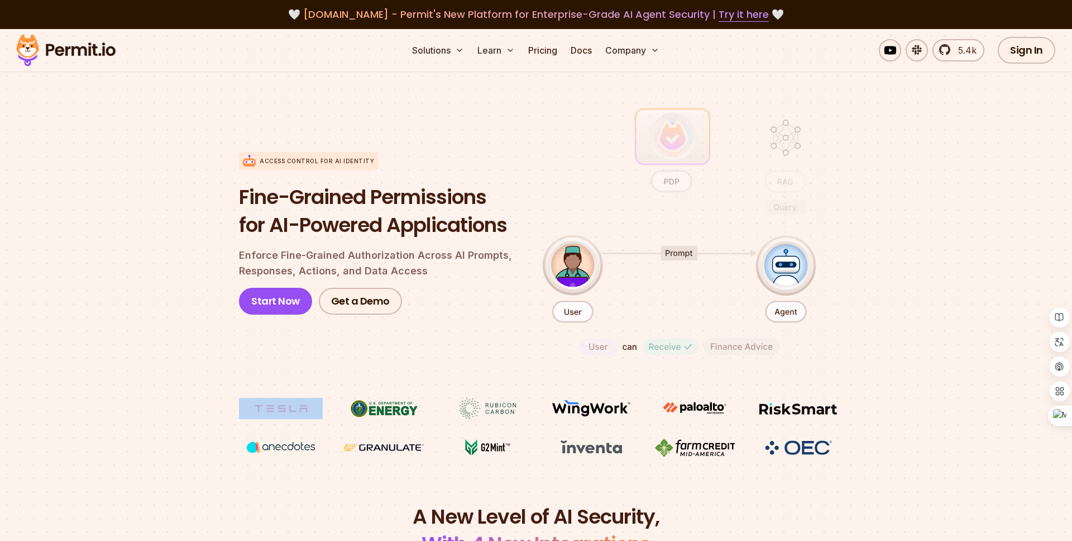
click at [930, 186] on section "Access control for AI Identity Fine-Grained Permissions for AI-Powered Applicat…" at bounding box center [536, 281] width 1072 height 442
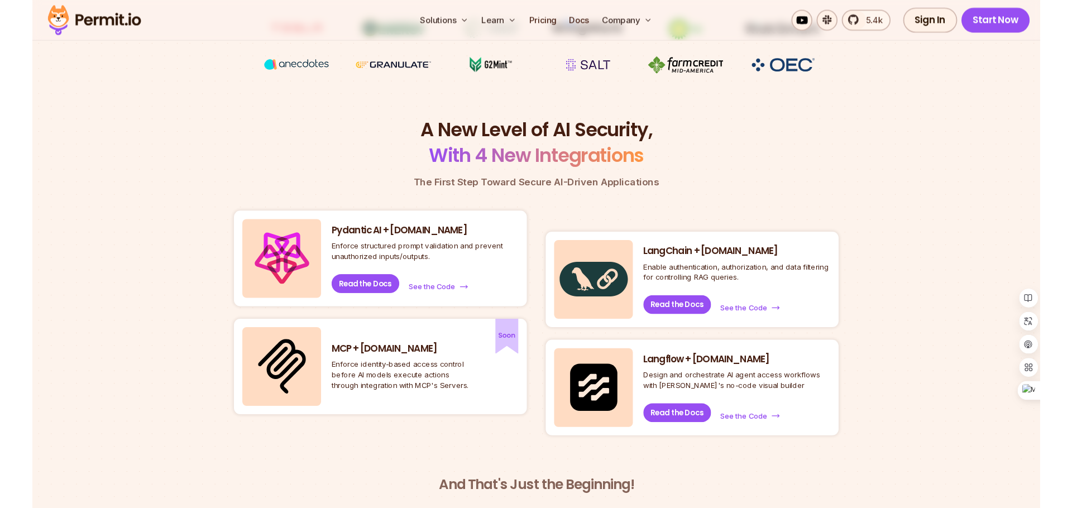
scroll to position [389, 0]
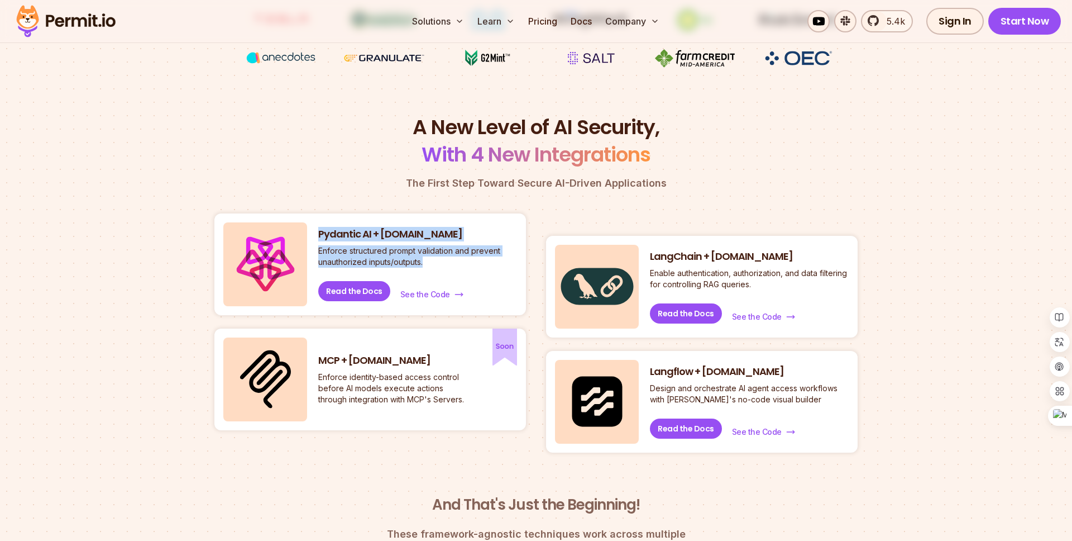
drag, startPoint x: 318, startPoint y: 234, endPoint x: 434, endPoint y: 273, distance: 122.9
click at [434, 273] on div "Pydantic AI + [DOMAIN_NAME] Enforce structured prompt validation and prevent un…" at bounding box center [417, 264] width 199 height 74
click at [460, 204] on div "A New Level of AI Security, With 4 New Integrations The First Step Toward Secur…" at bounding box center [535, 343] width 643 height 460
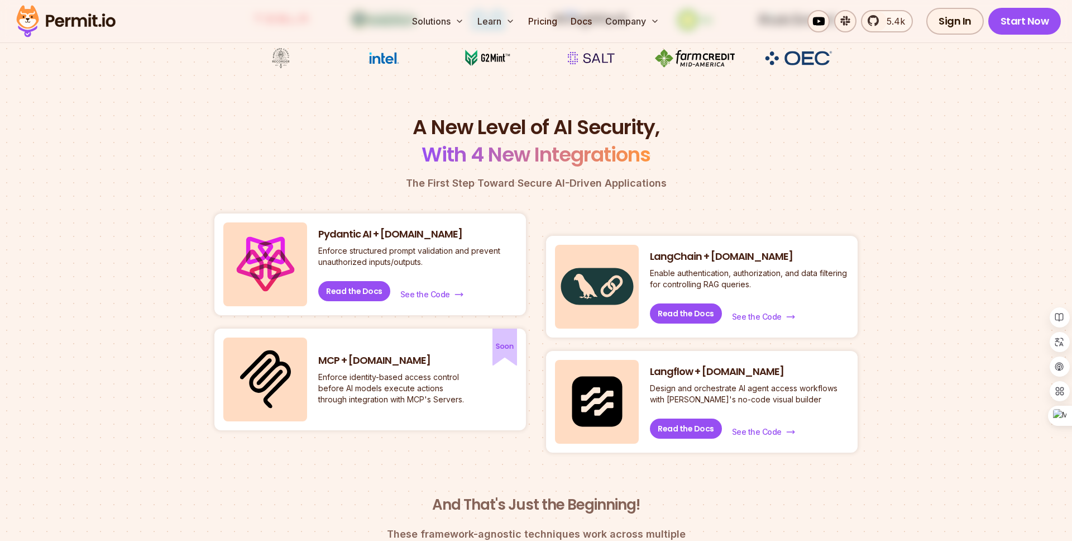
click at [403, 229] on h3 "Pydantic AI + [DOMAIN_NAME]" at bounding box center [417, 234] width 199 height 14
click at [794, 200] on div "A New Level of AI Security, With 4 New Integrations The First Step Toward Secur…" at bounding box center [535, 343] width 643 height 460
click at [698, 398] on p "Design and orchestrate AI agent access workflows with [PERSON_NAME]'s no-code v…" at bounding box center [749, 394] width 199 height 22
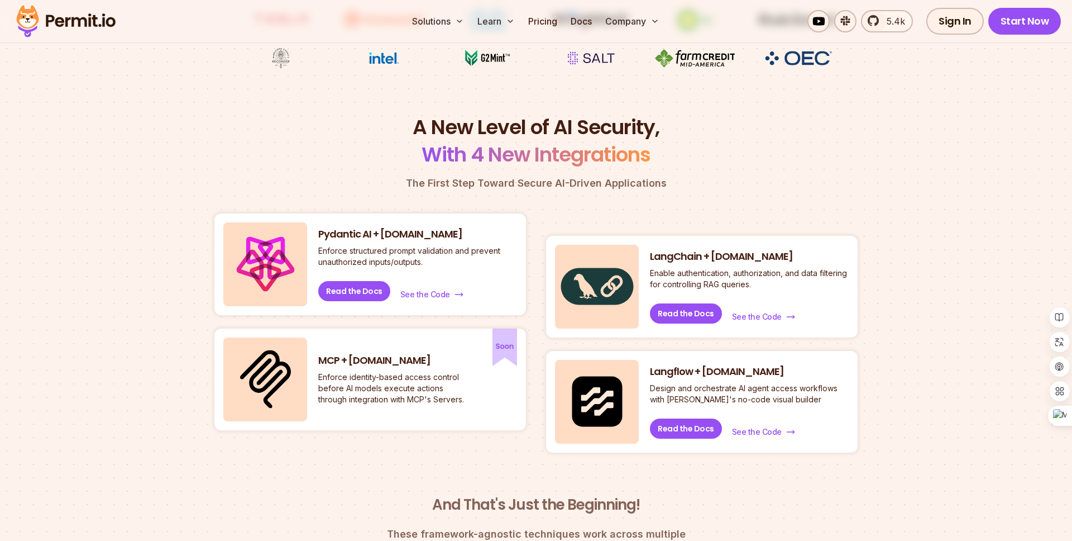
click at [698, 398] on p "Design and orchestrate AI agent access workflows with [PERSON_NAME]'s no-code v…" at bounding box center [749, 394] width 199 height 22
click at [679, 401] on p "Design and orchestrate AI agent access workflows with [PERSON_NAME]'s no-code v…" at bounding box center [749, 394] width 199 height 22
click at [436, 390] on p "Enforce identity-based access control before AI models execute actions through …" at bounding box center [393, 388] width 151 height 34
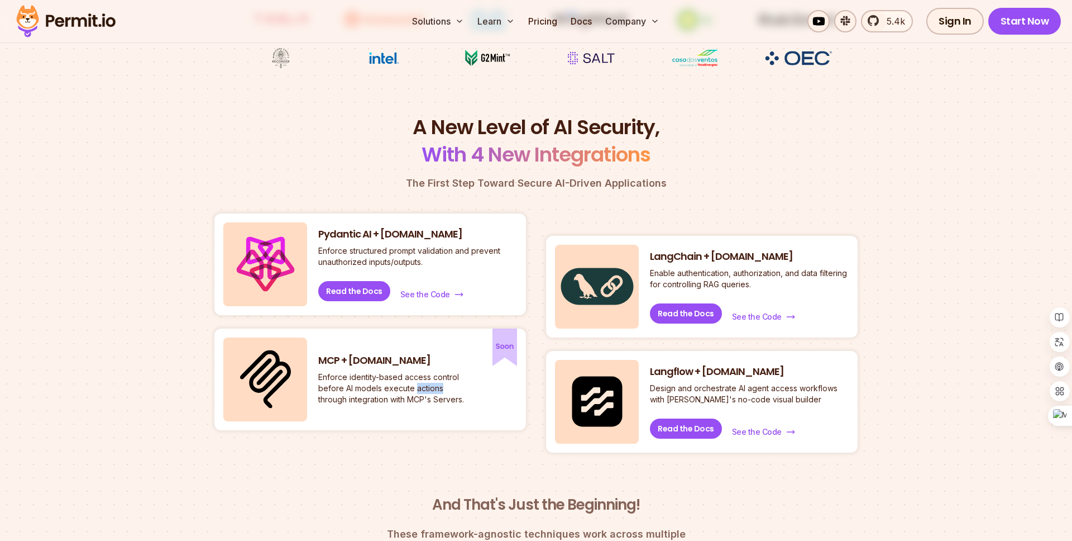
click at [436, 390] on p "Enforce identity-based access control before AI models execute actions through …" at bounding box center [393, 388] width 151 height 34
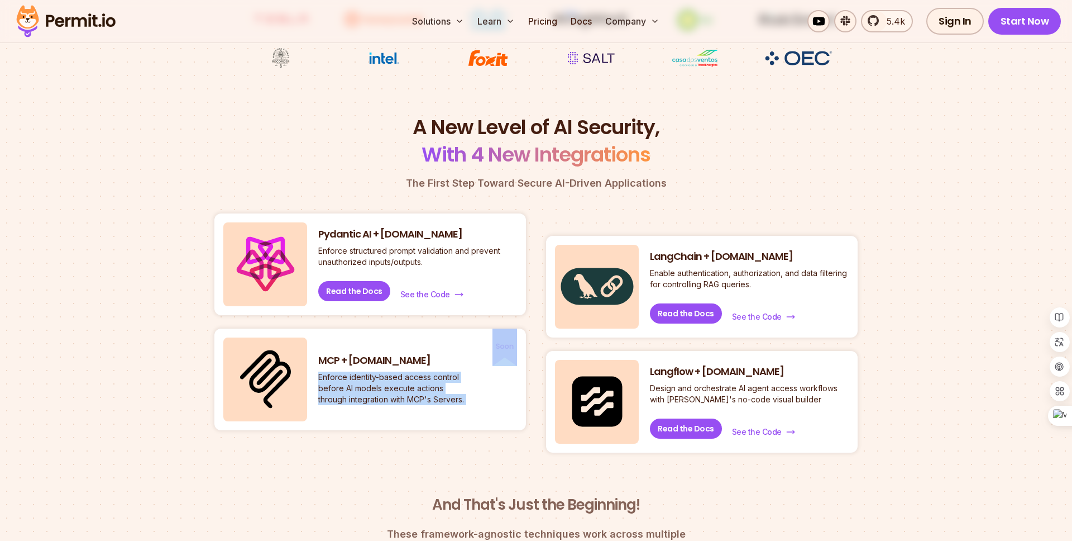
click at [427, 391] on p "Enforce identity-based access control before AI models execute actions through …" at bounding box center [393, 388] width 151 height 34
